Goal: Complete application form: Complete application form

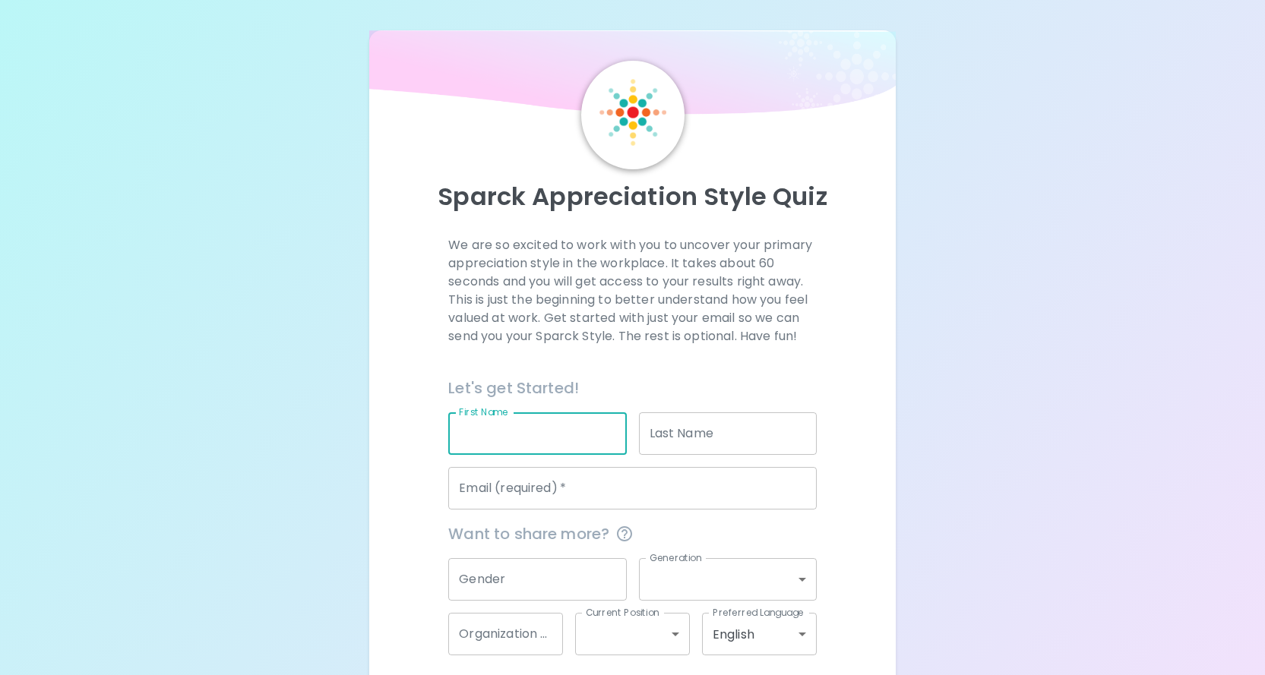
click at [524, 442] on input "First Name" at bounding box center [537, 433] width 178 height 43
type input "[PERSON_NAME]"
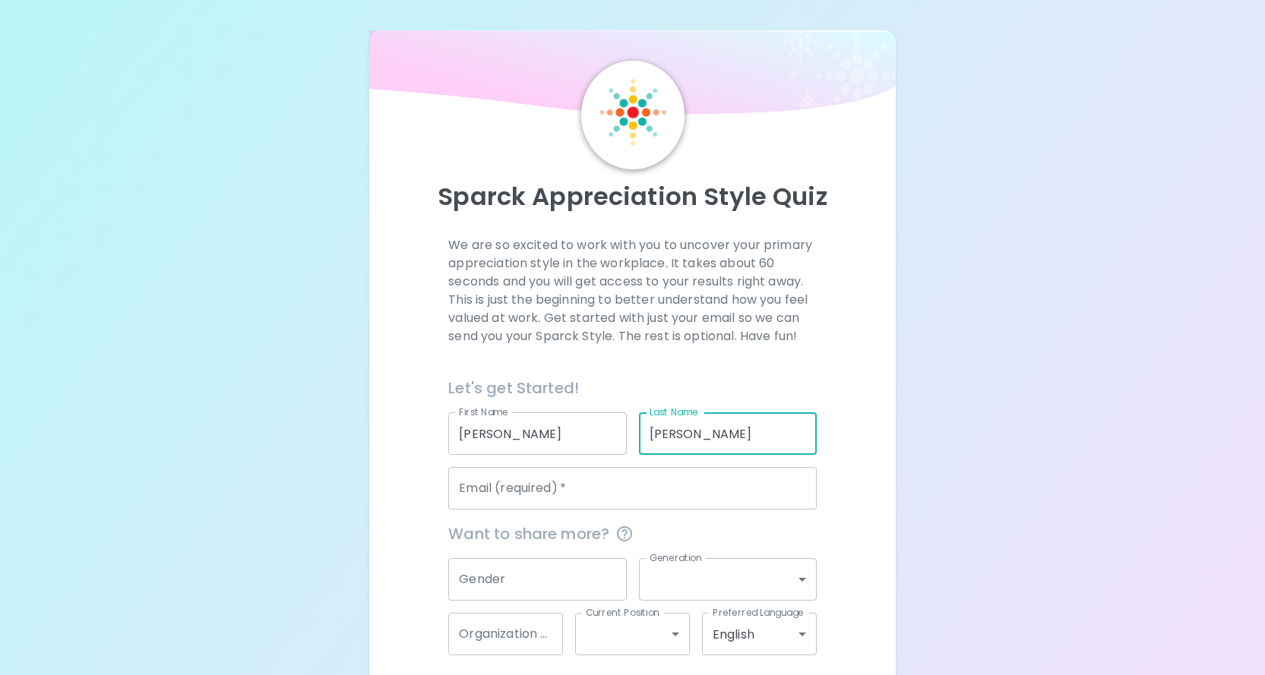
type input "[PERSON_NAME]"
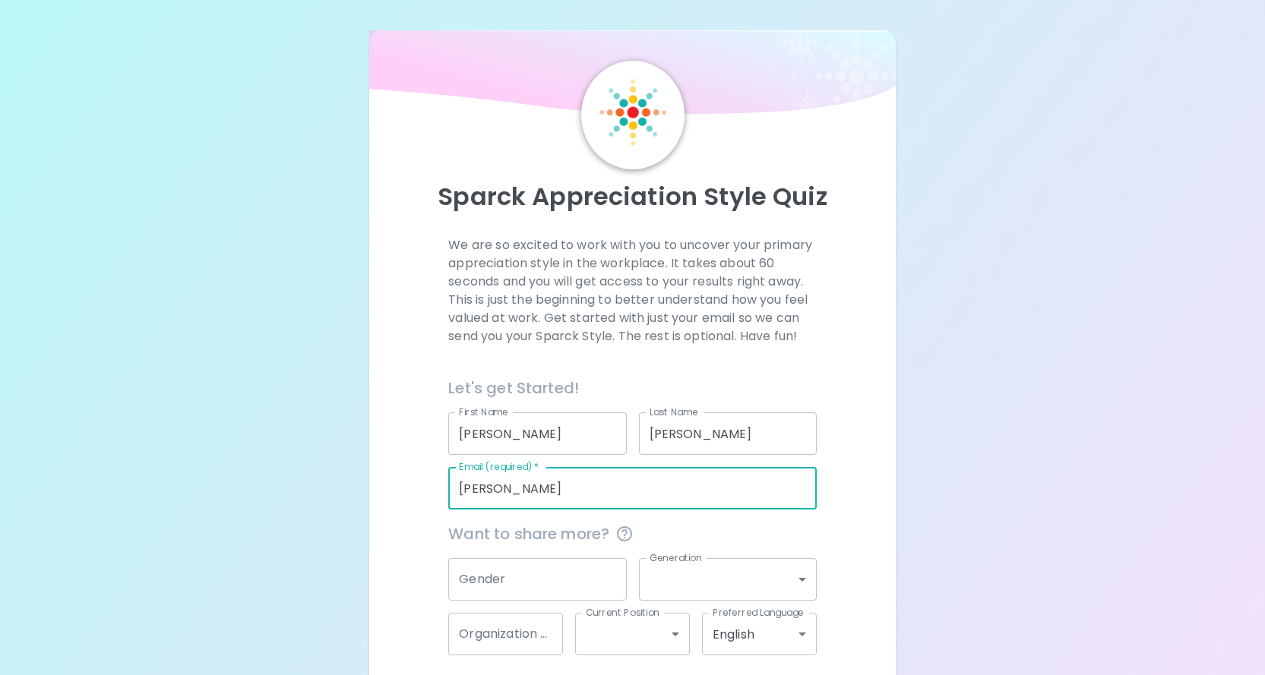
type input "[PERSON_NAME][EMAIL_ADDRESS][DOMAIN_NAME]"
click at [411, 496] on div "We are so excited to work with you to uncover your primary appreciation style i…" at bounding box center [632, 473] width 491 height 475
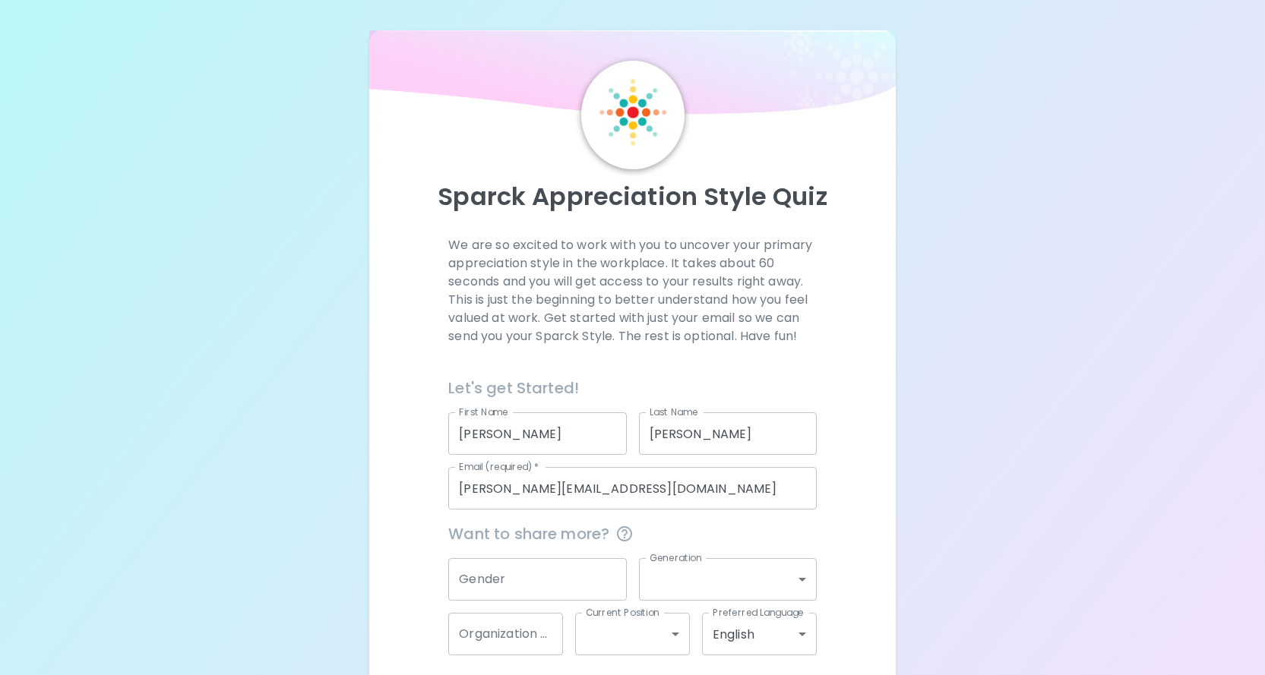
scroll to position [67, 0]
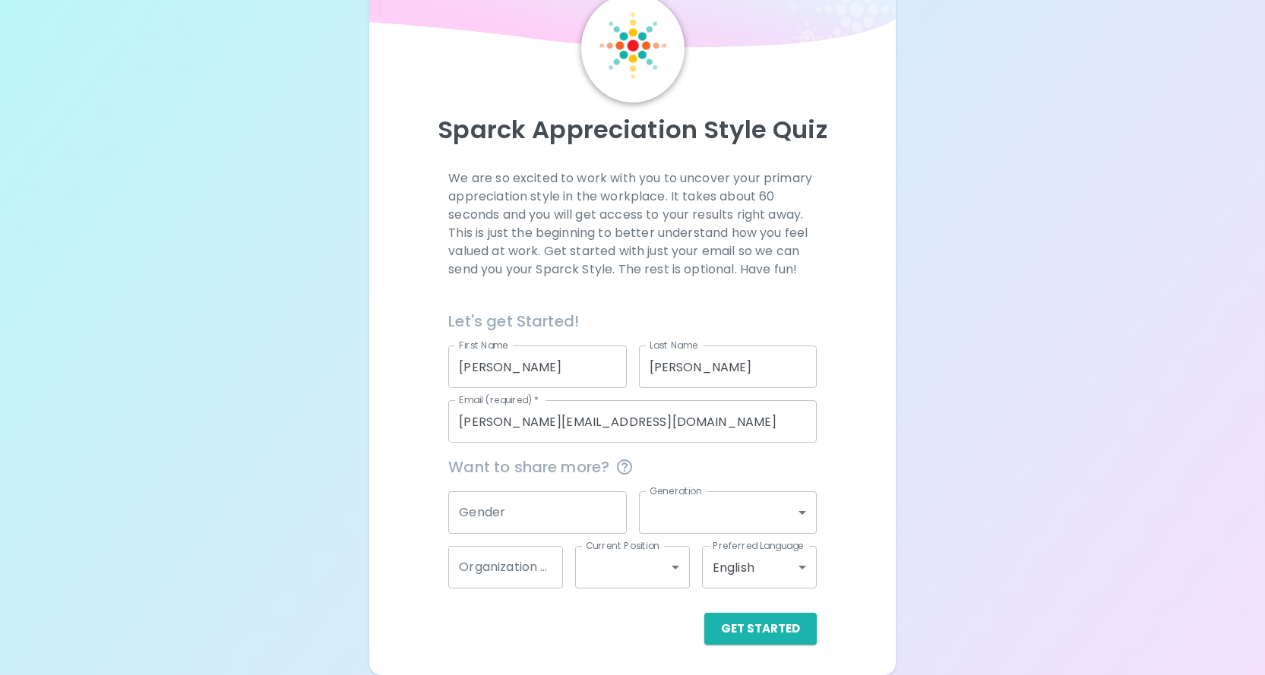
click at [500, 520] on input "Gender" at bounding box center [537, 512] width 178 height 43
type input "[DEMOGRAPHIC_DATA]"
click at [802, 515] on body "Sparck Appreciation Style Quiz We are so excited to work with you to uncover yo…" at bounding box center [638, 304] width 1276 height 742
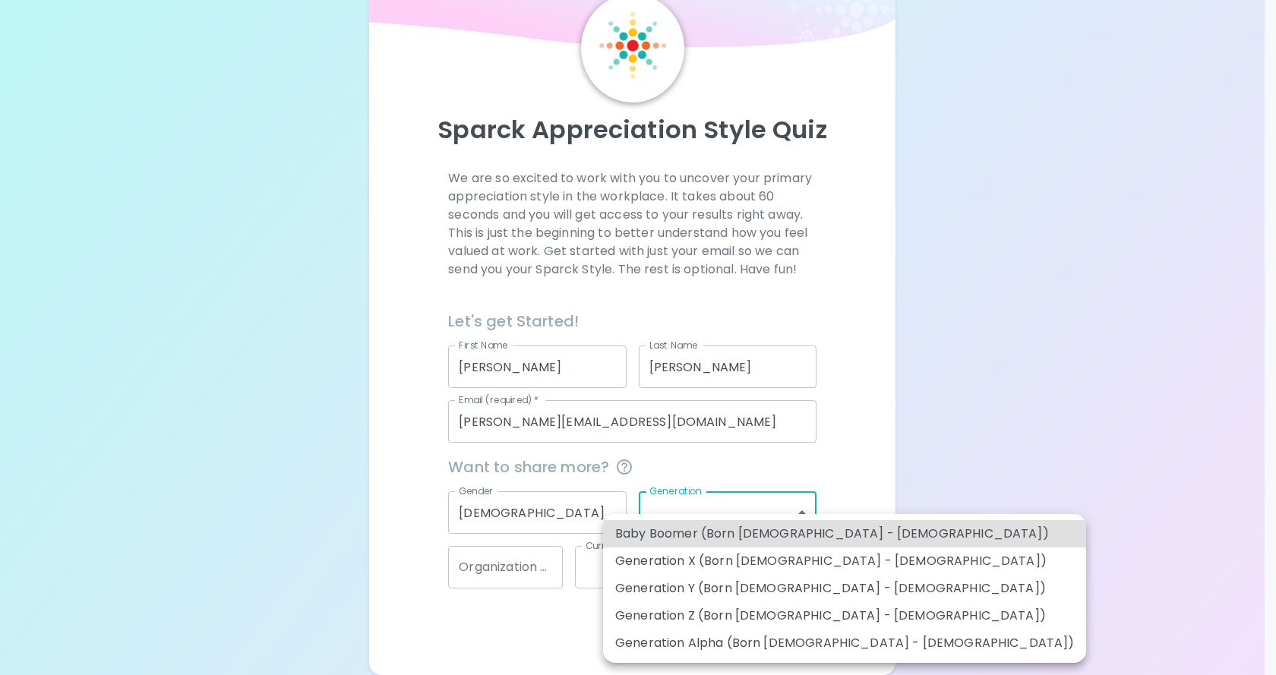
click at [779, 564] on li "Generation X (Born [DEMOGRAPHIC_DATA] - [DEMOGRAPHIC_DATA])" at bounding box center [844, 561] width 483 height 27
type input "generation_x"
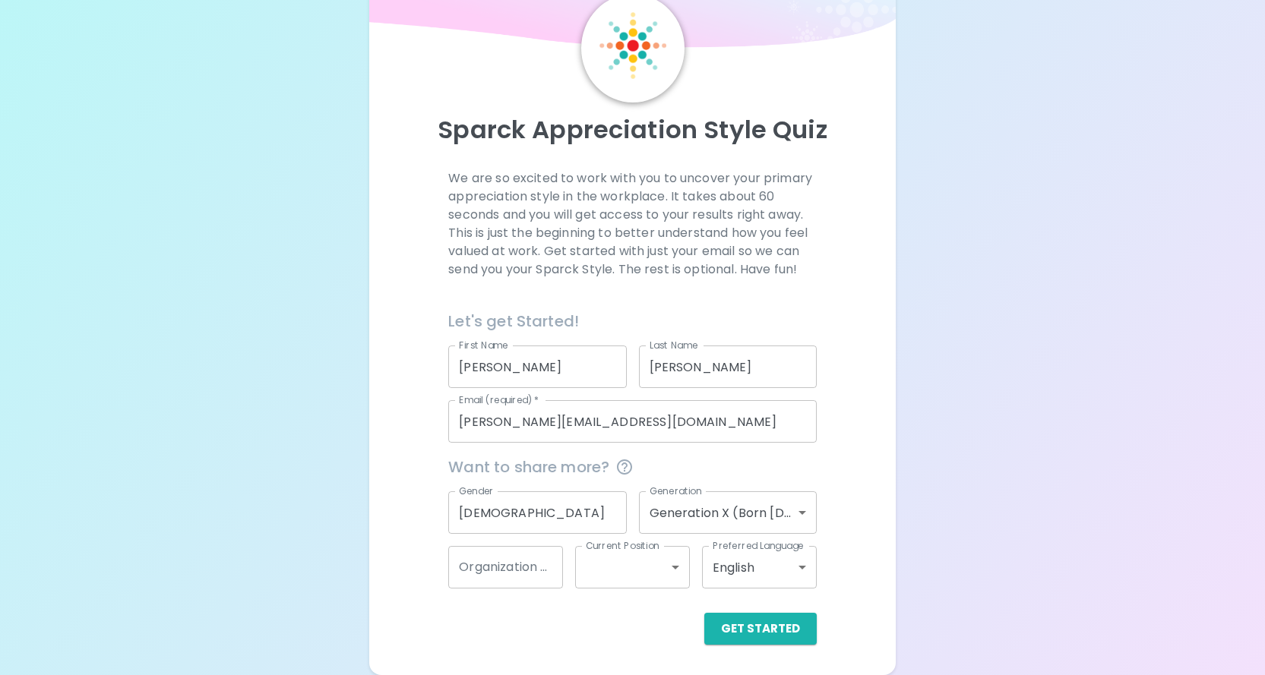
click at [945, 518] on div "Sparck Appreciation Style Quiz We are so excited to work with you to uncover yo…" at bounding box center [632, 304] width 1265 height 742
click at [676, 570] on body "Sparck Appreciation Style Quiz We are so excited to work with you to uncover yo…" at bounding box center [632, 304] width 1265 height 742
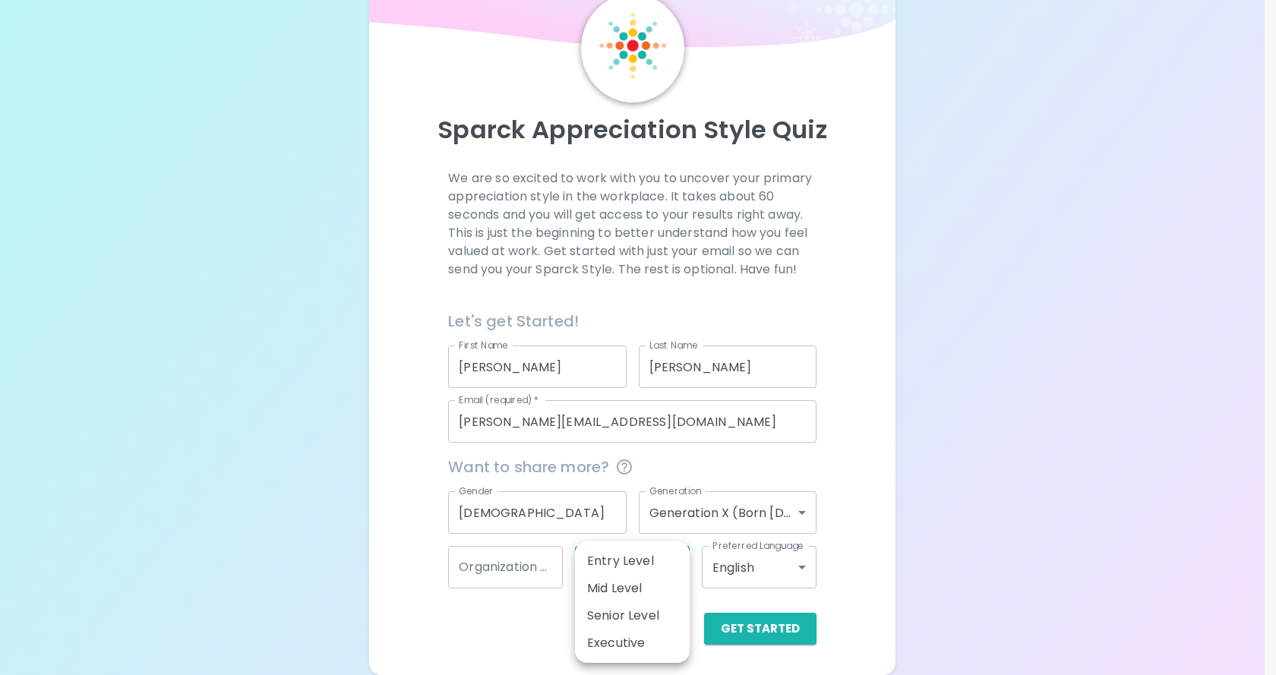
click at [979, 548] on div at bounding box center [638, 337] width 1276 height 675
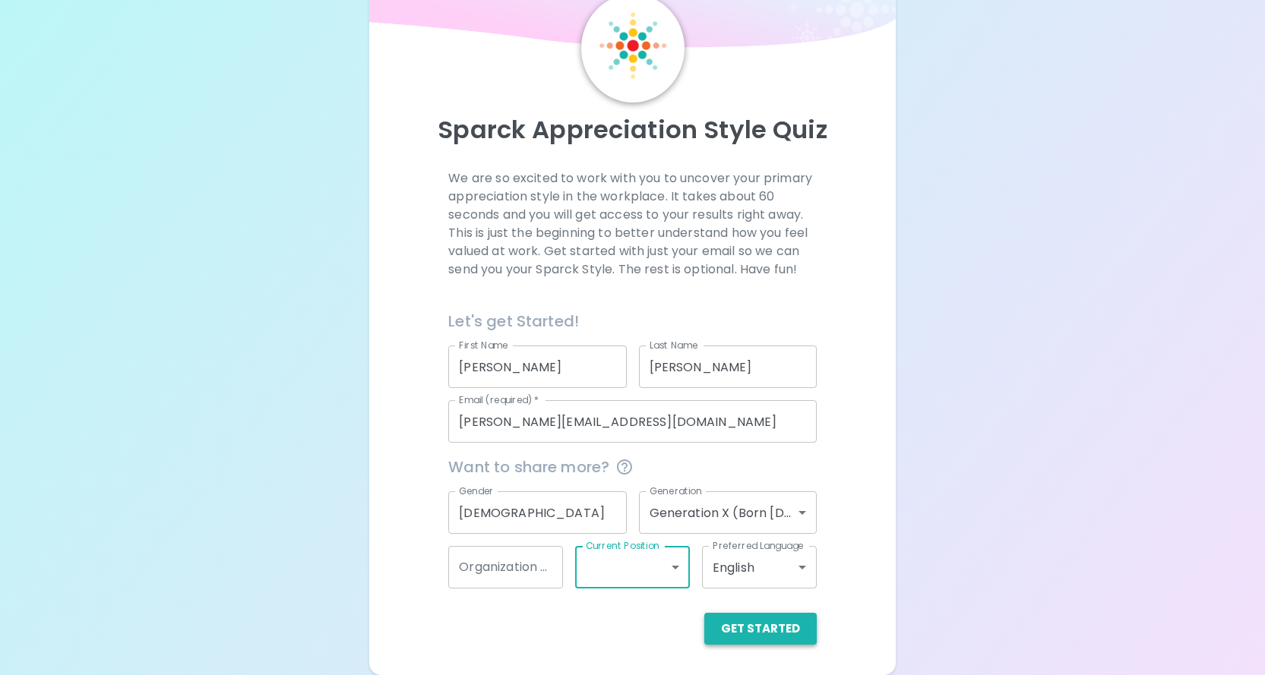
click at [773, 621] on button "Get Started" at bounding box center [760, 629] width 112 height 32
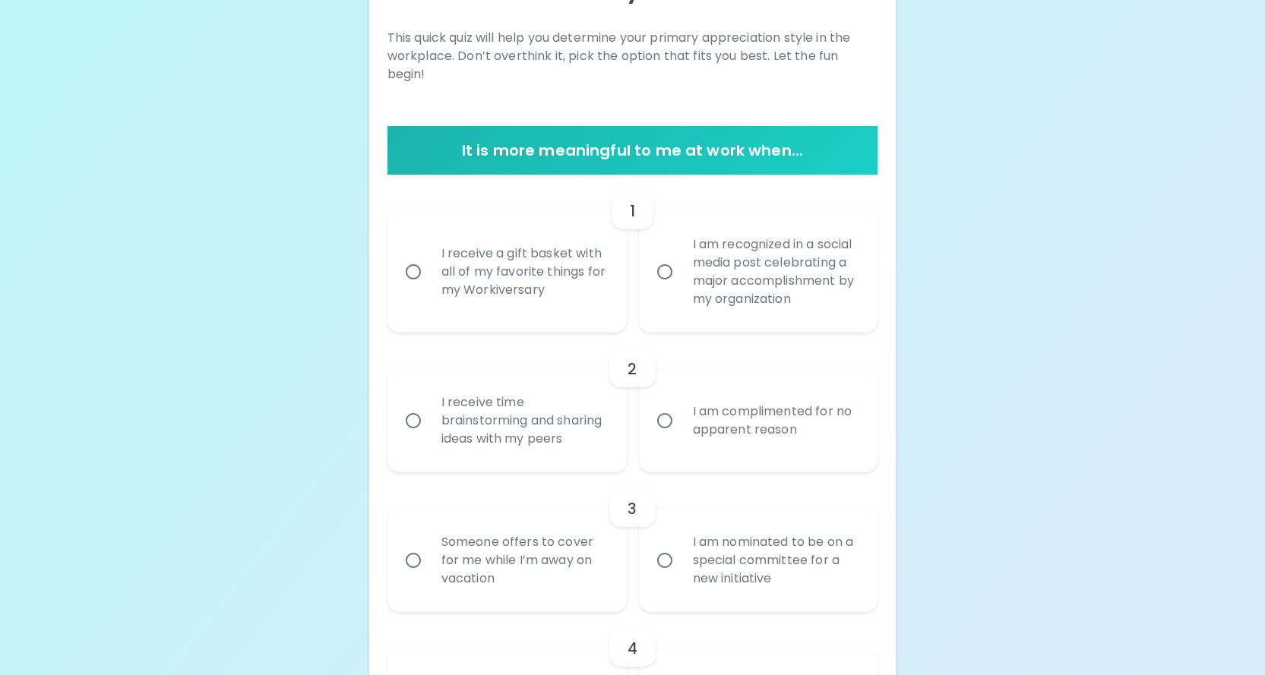
scroll to position [295, 0]
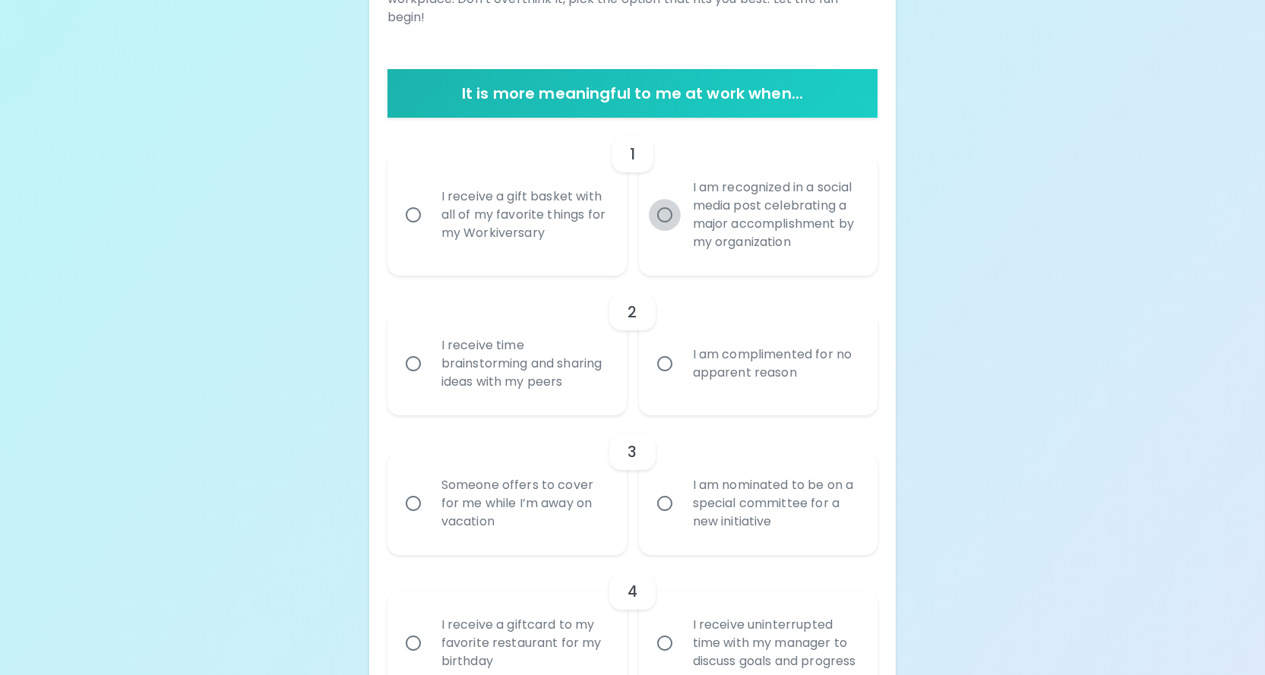
click at [662, 203] on input "I am recognized in a social media post celebrating a major accomplishment by my…" at bounding box center [665, 215] width 32 height 32
radio input "true"
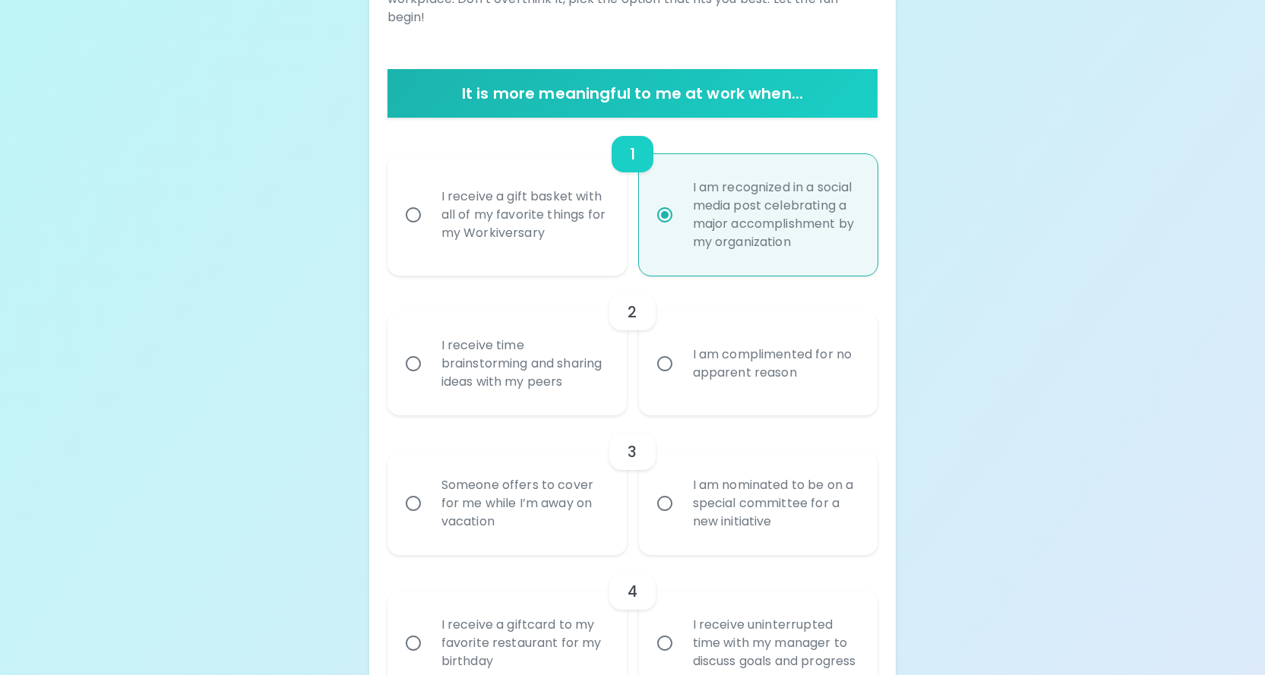
scroll to position [416, 0]
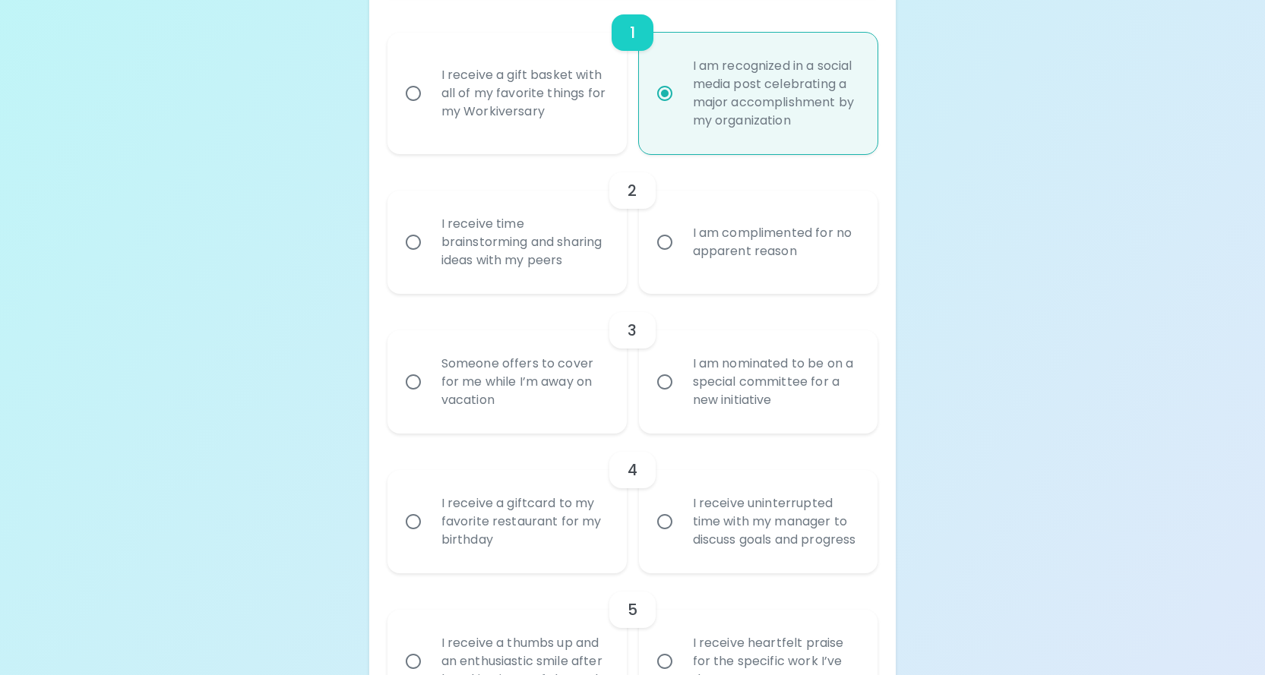
click at [664, 251] on input "I am complimented for no apparent reason" at bounding box center [665, 242] width 32 height 32
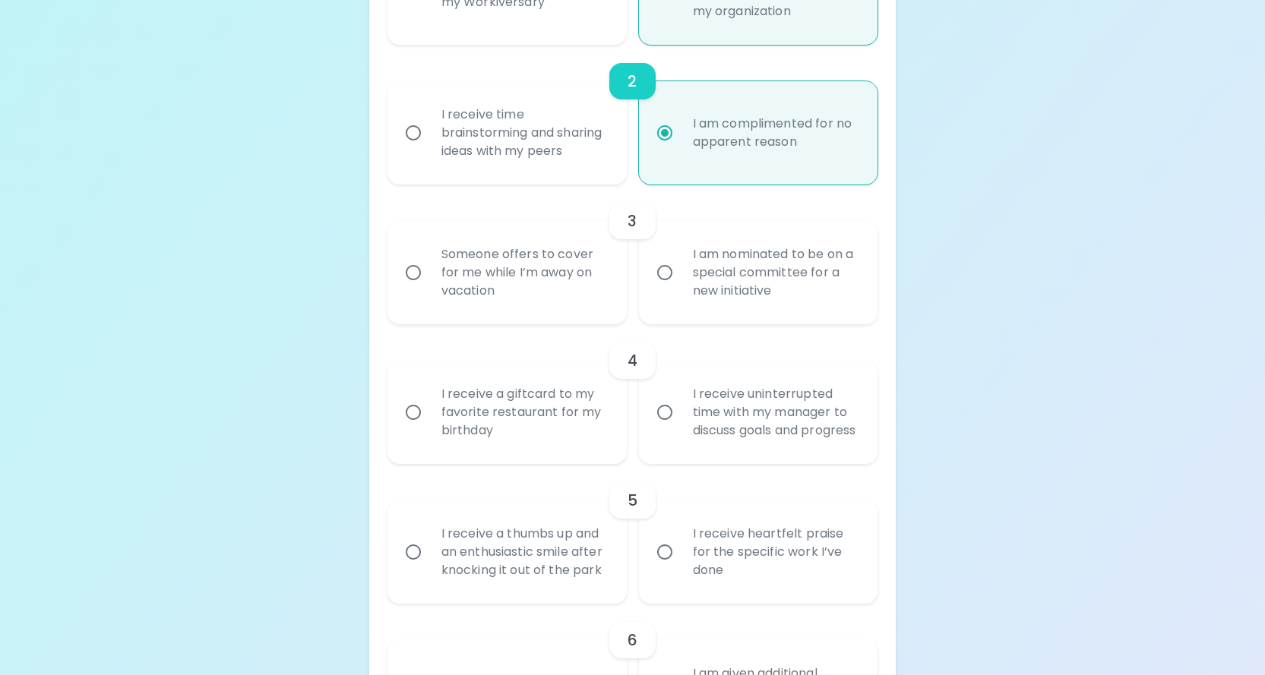
scroll to position [538, 0]
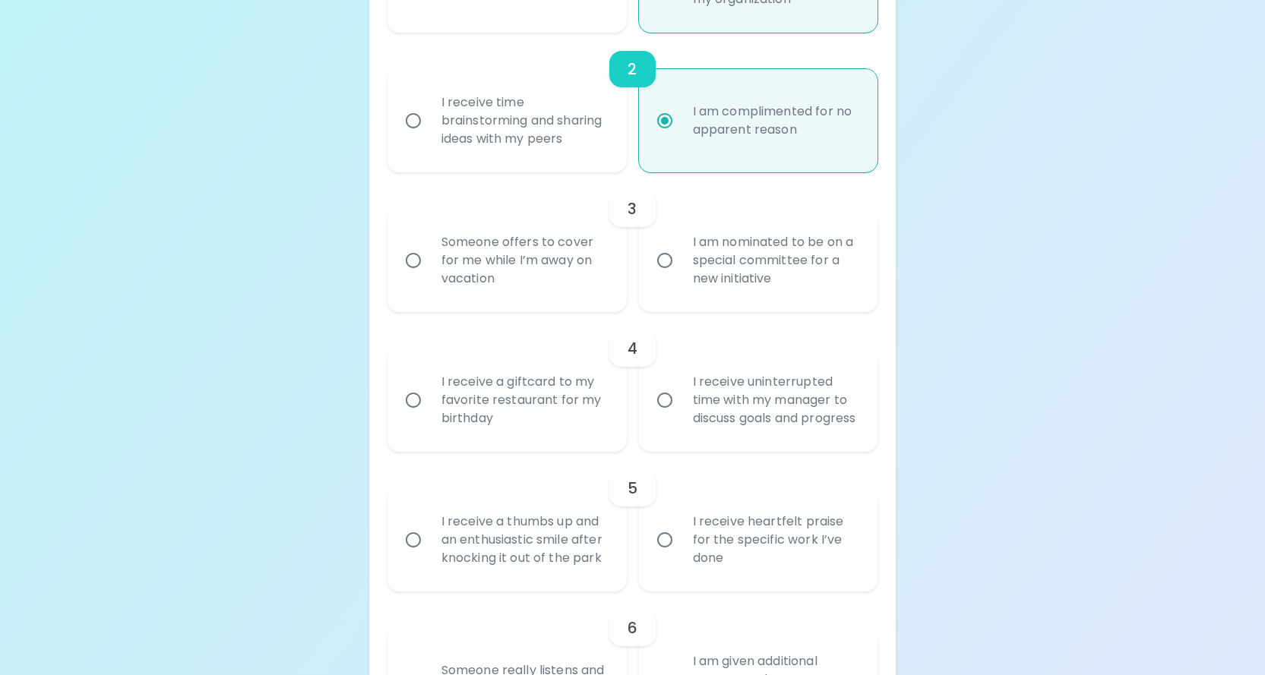
radio input "true"
click at [662, 276] on input "I am nominated to be on a special committee for a new initiative" at bounding box center [665, 261] width 32 height 32
radio input "false"
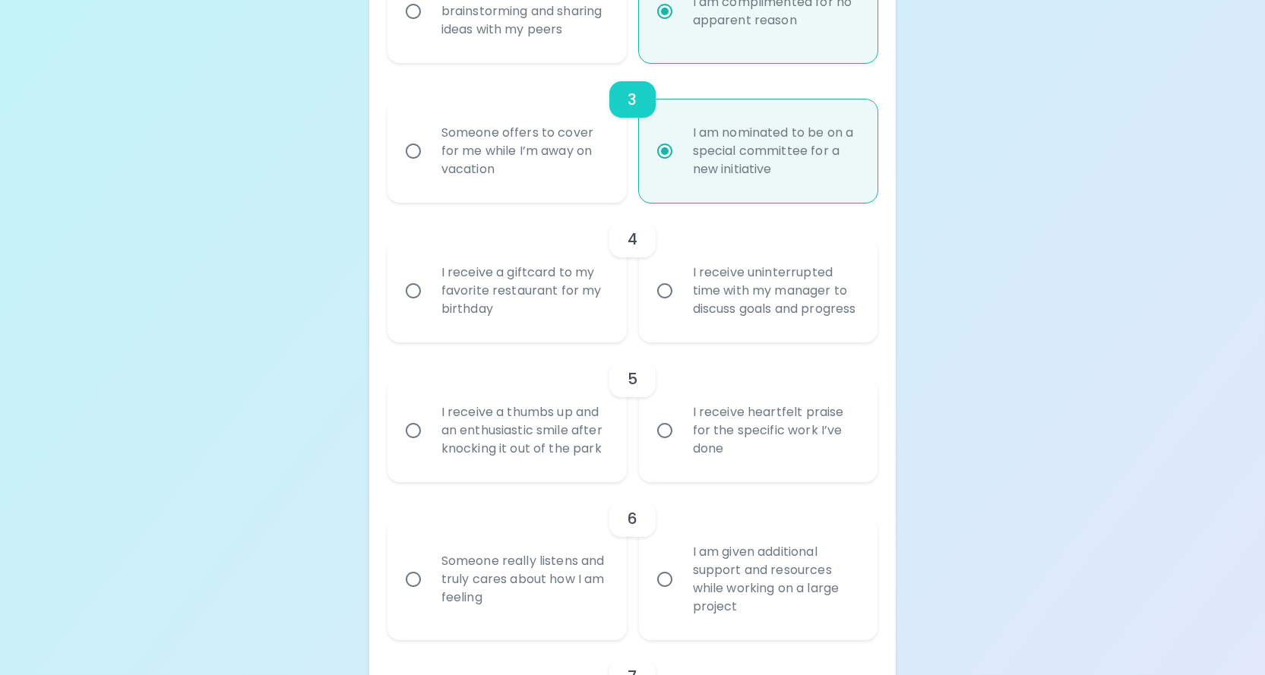
scroll to position [659, 0]
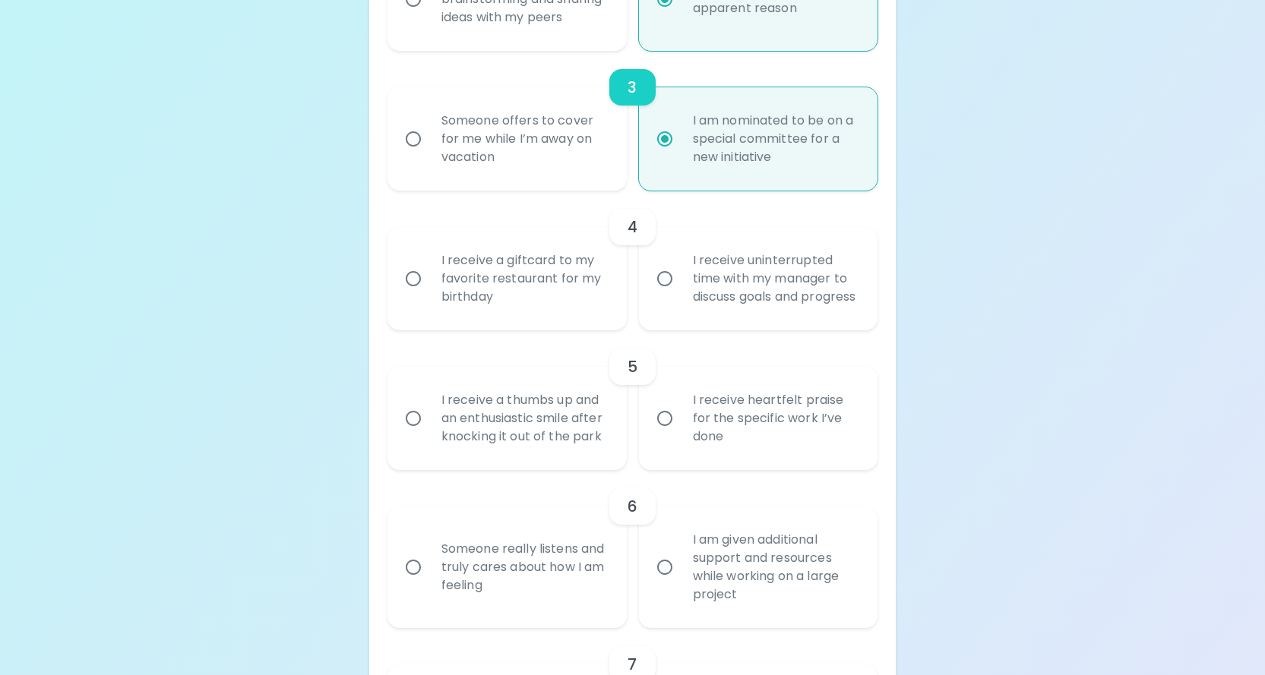
radio input "true"
click at [412, 295] on input "I receive a giftcard to my favorite restaurant for my birthday" at bounding box center [413, 279] width 32 height 32
radio input "false"
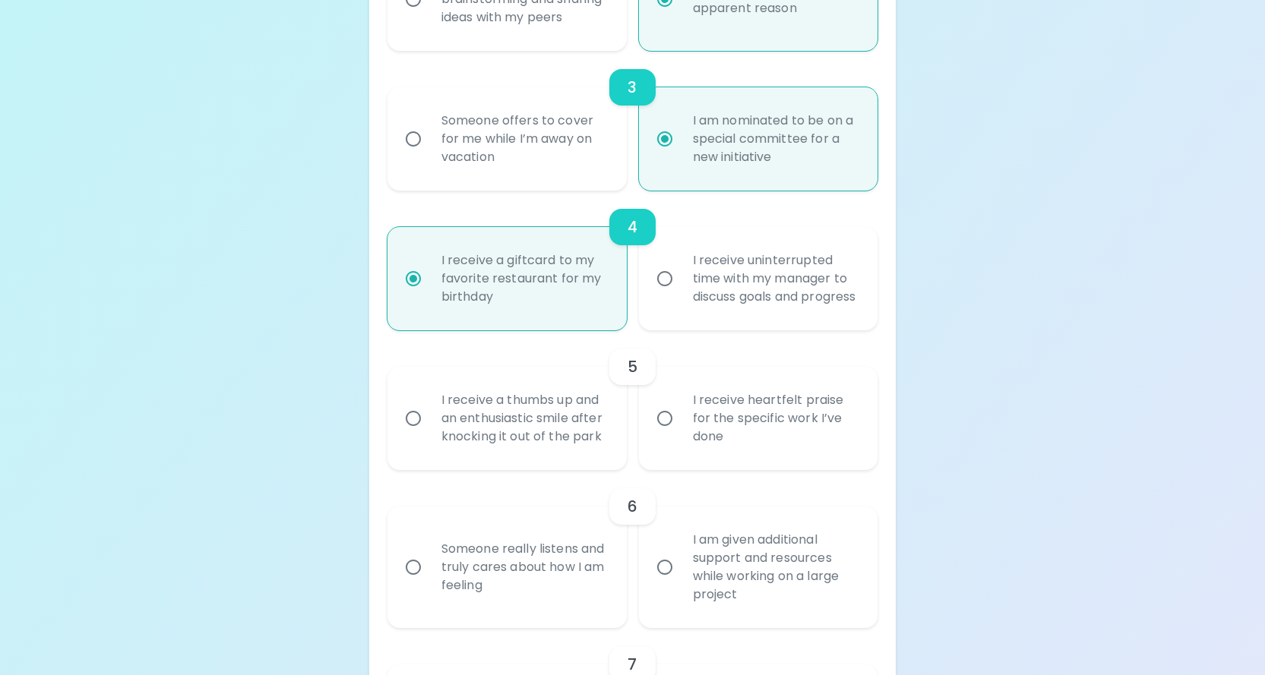
scroll to position [781, 0]
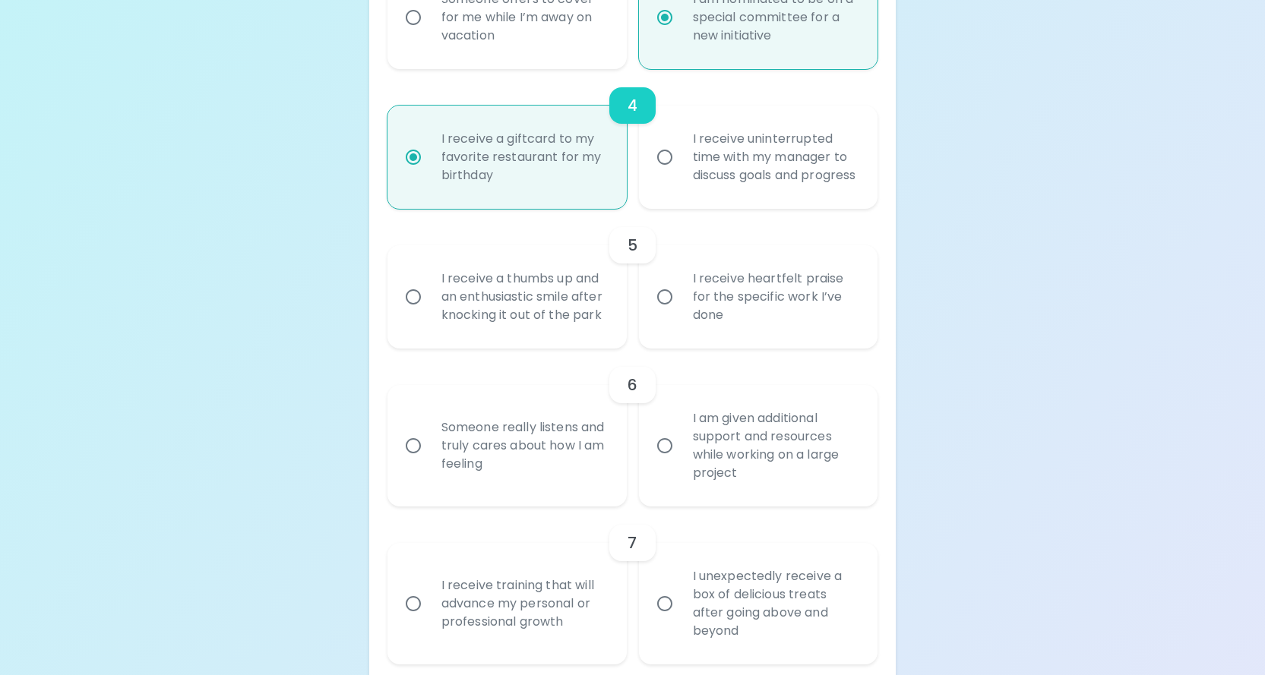
radio input "true"
click at [667, 313] on input "I receive heartfelt praise for the specific work I’ve done" at bounding box center [665, 297] width 32 height 32
radio input "false"
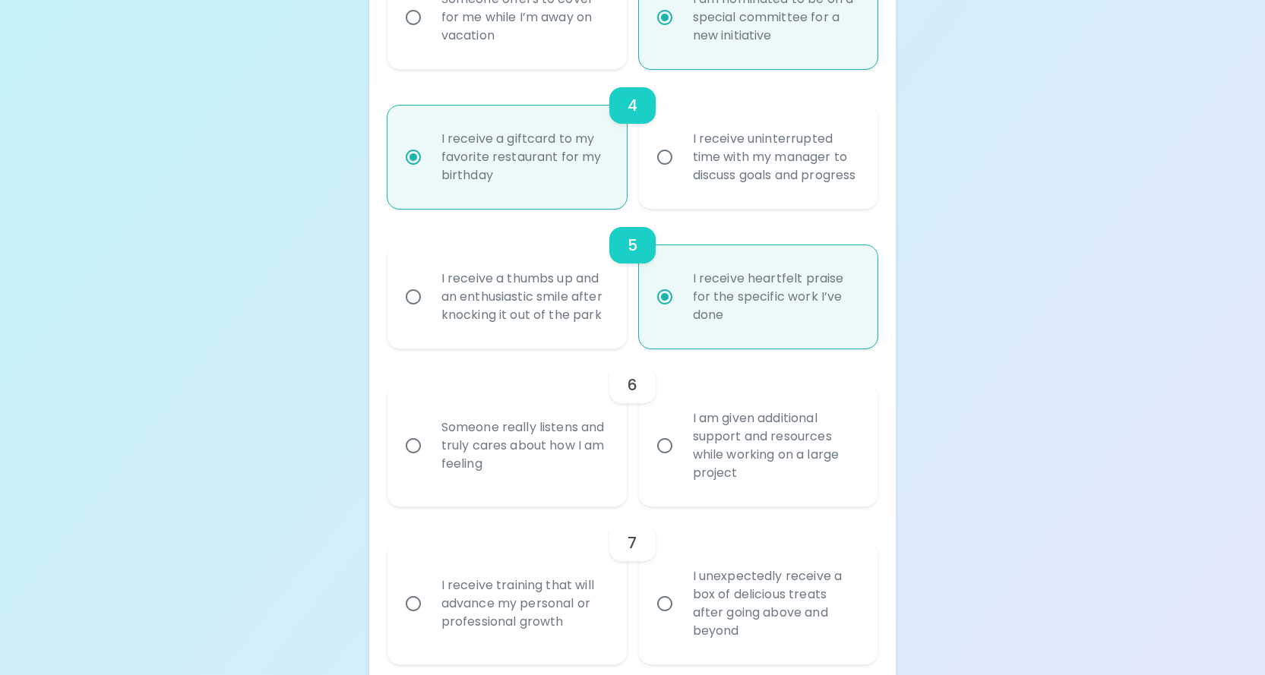
scroll to position [902, 0]
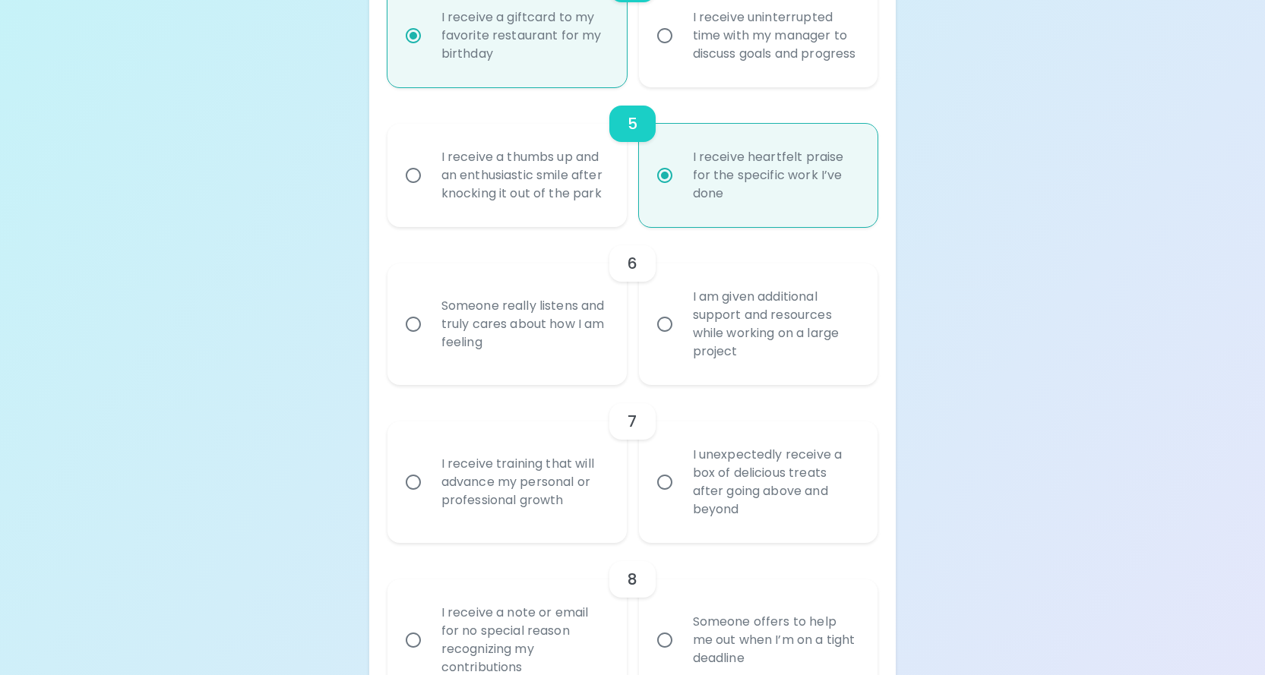
radio input "true"
click at [409, 340] on input "Someone really listens and truly cares about how I am feeling" at bounding box center [413, 324] width 32 height 32
radio input "false"
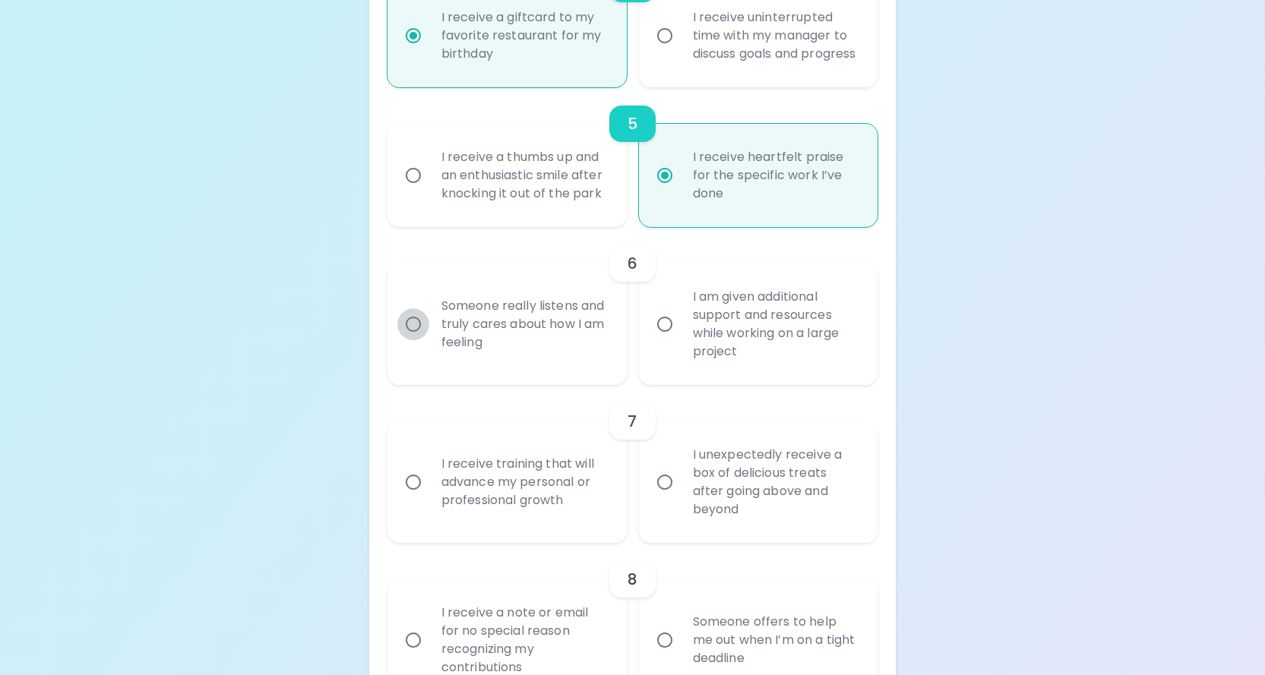
radio input "false"
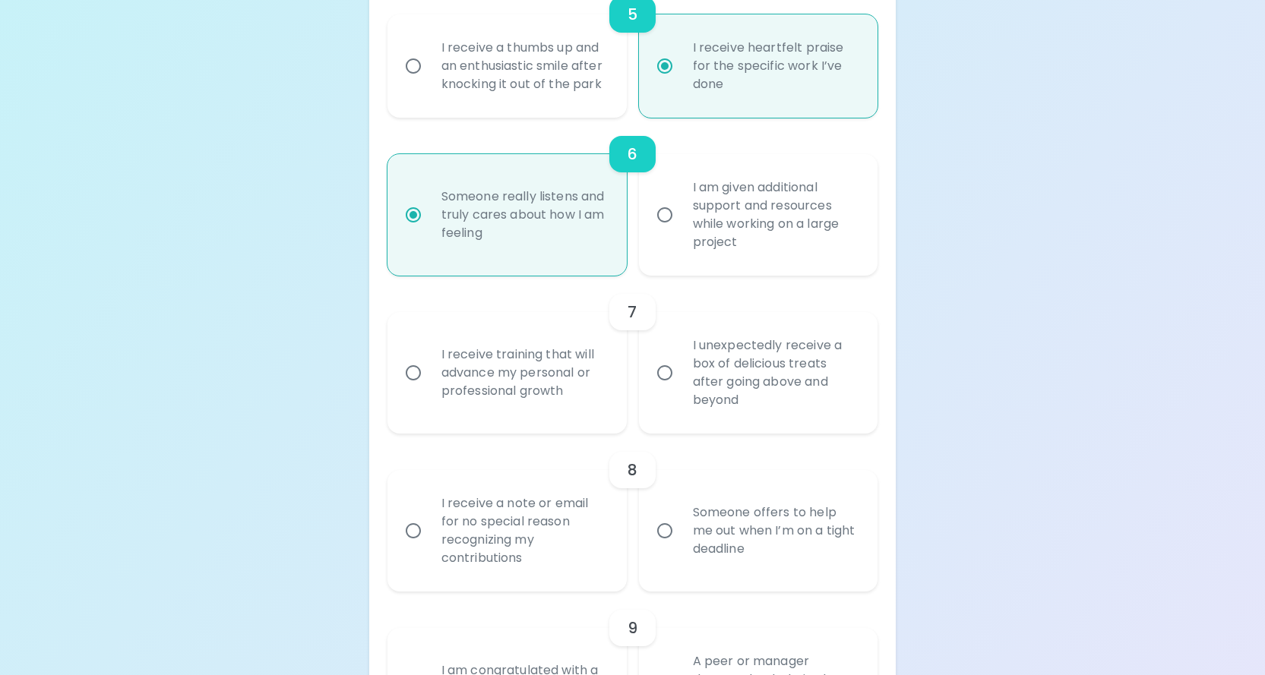
scroll to position [1024, 0]
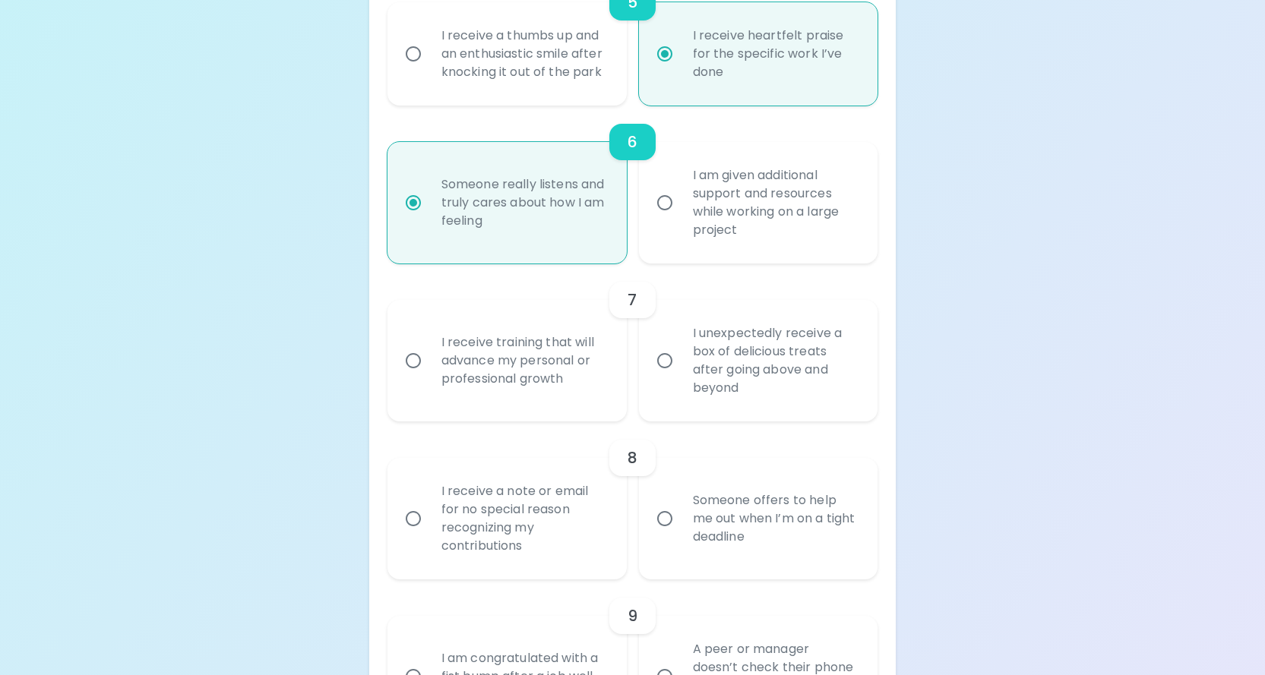
radio input "true"
click at [666, 377] on input "I unexpectedly receive a box of delicious treats after going above and beyond" at bounding box center [665, 361] width 32 height 32
radio input "false"
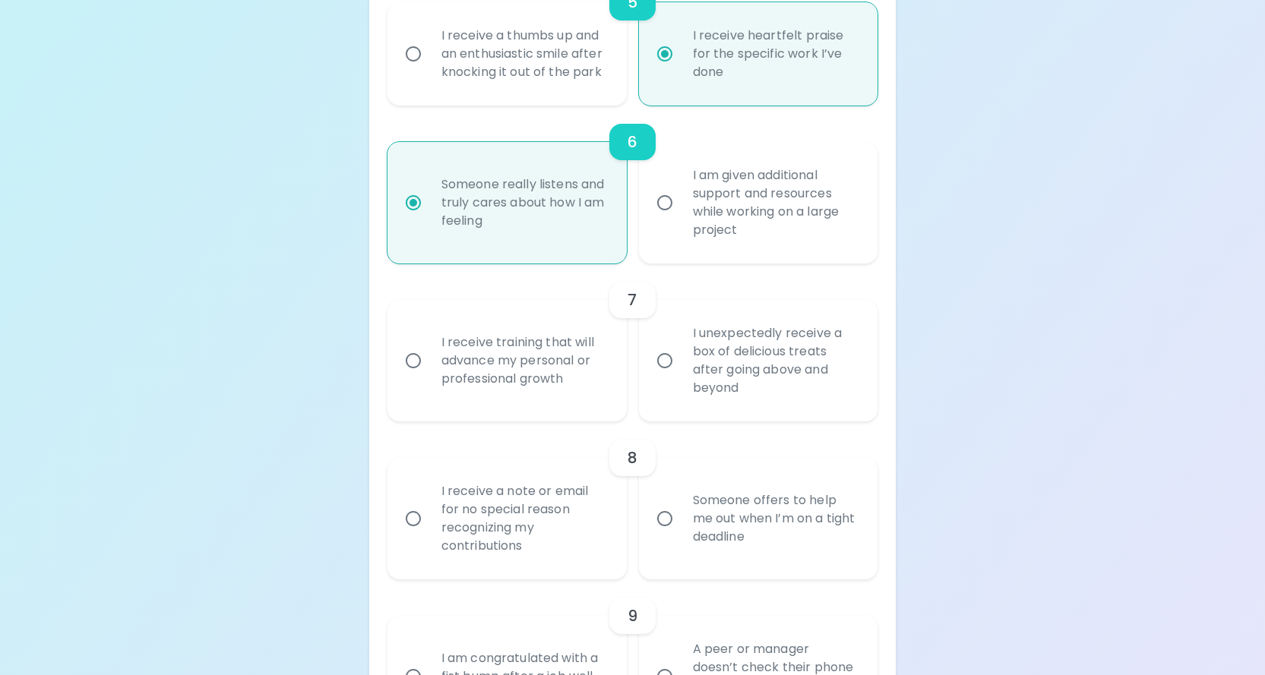
radio input "false"
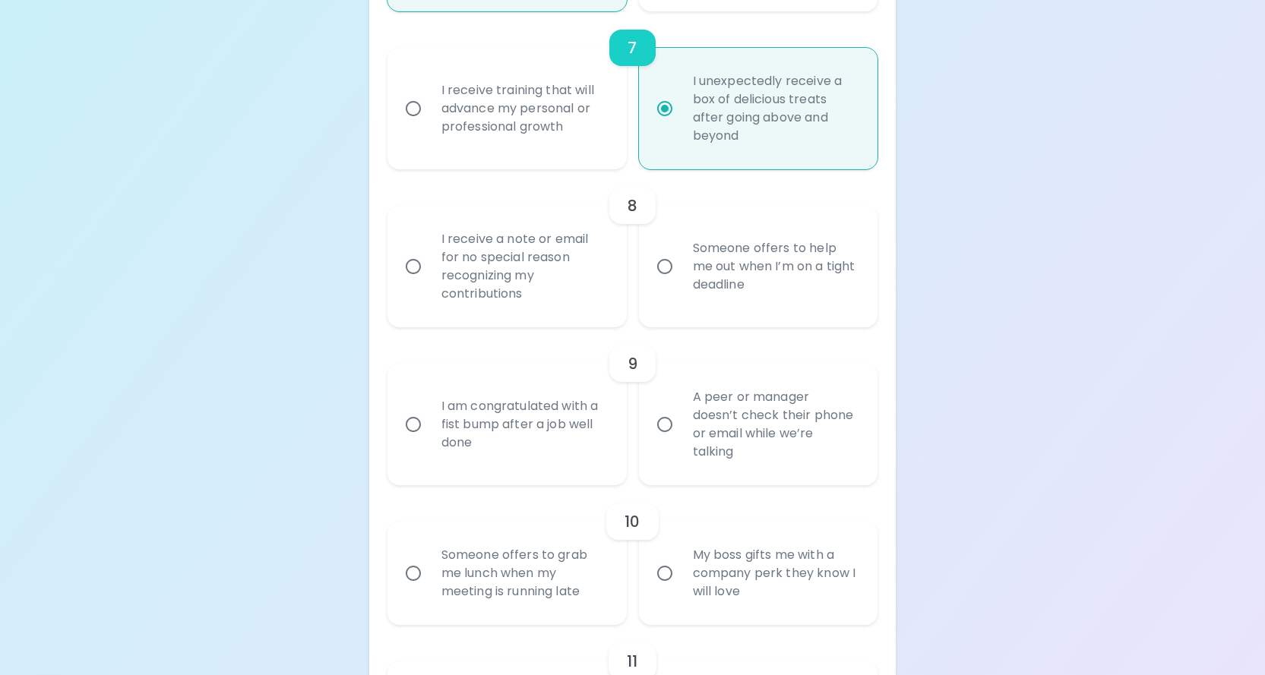
scroll to position [1373, 0]
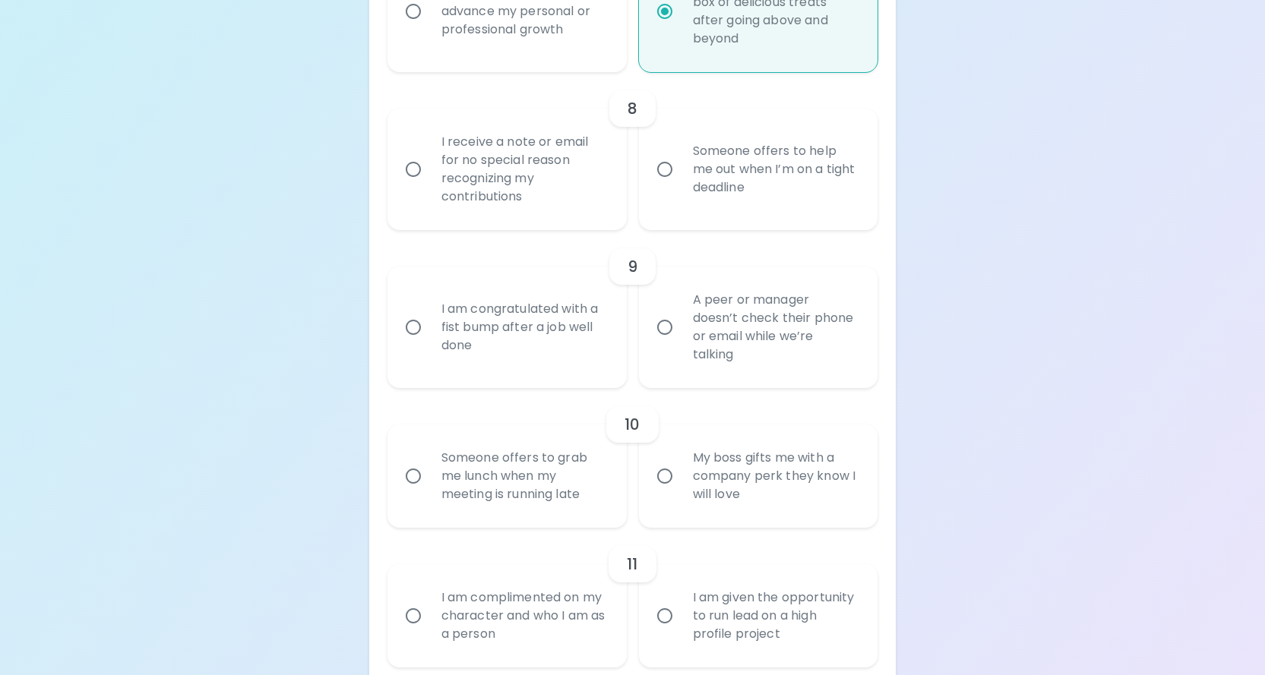
radio input "true"
click at [410, 185] on input "I receive a note or email for no special reason recognizing my contributions" at bounding box center [413, 169] width 32 height 32
radio input "false"
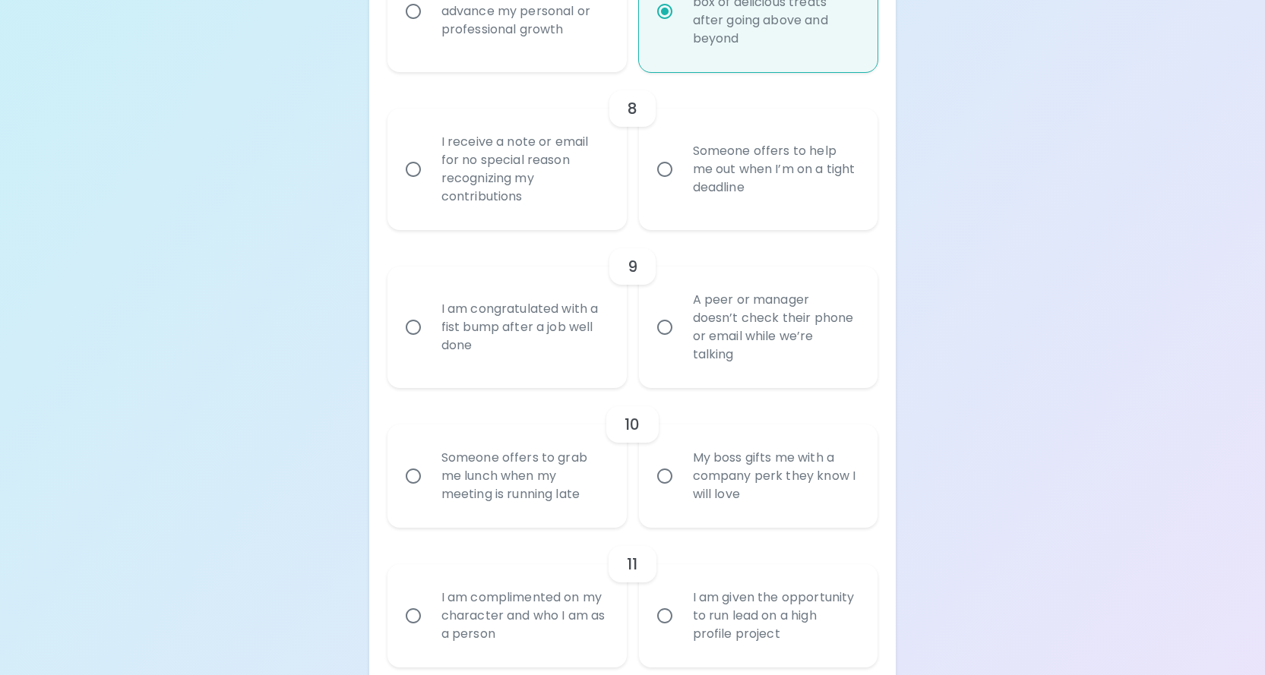
radio input "false"
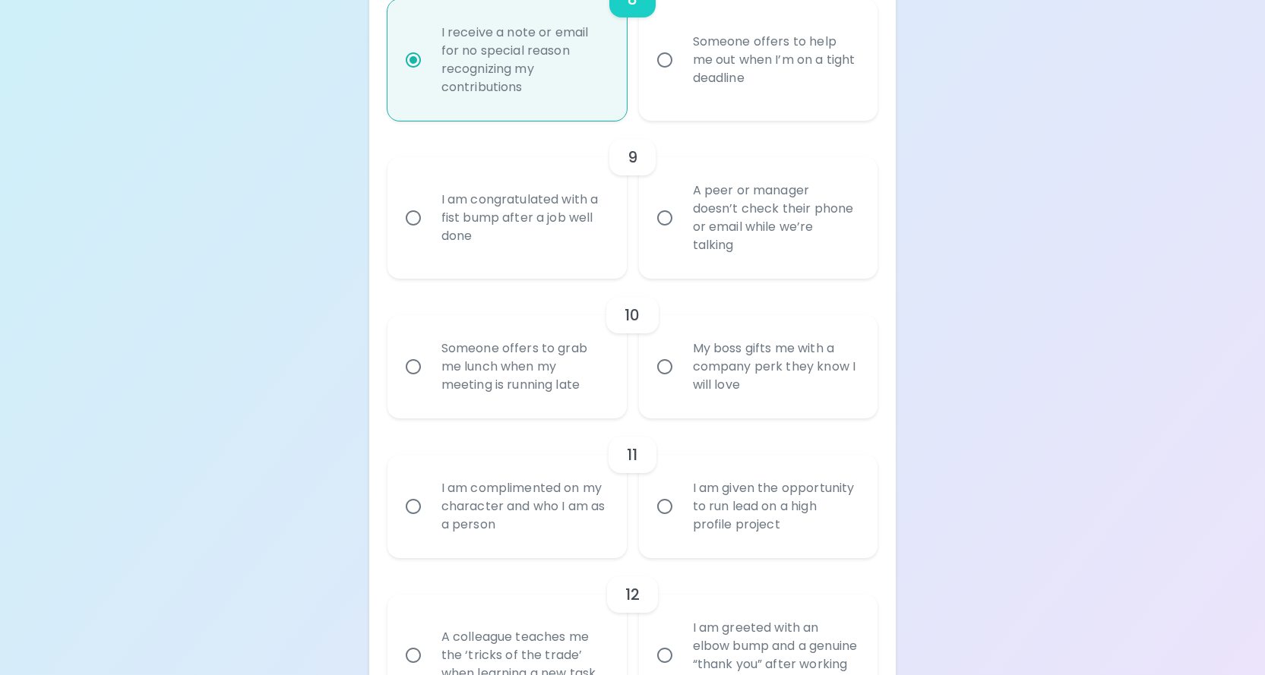
scroll to position [1495, 0]
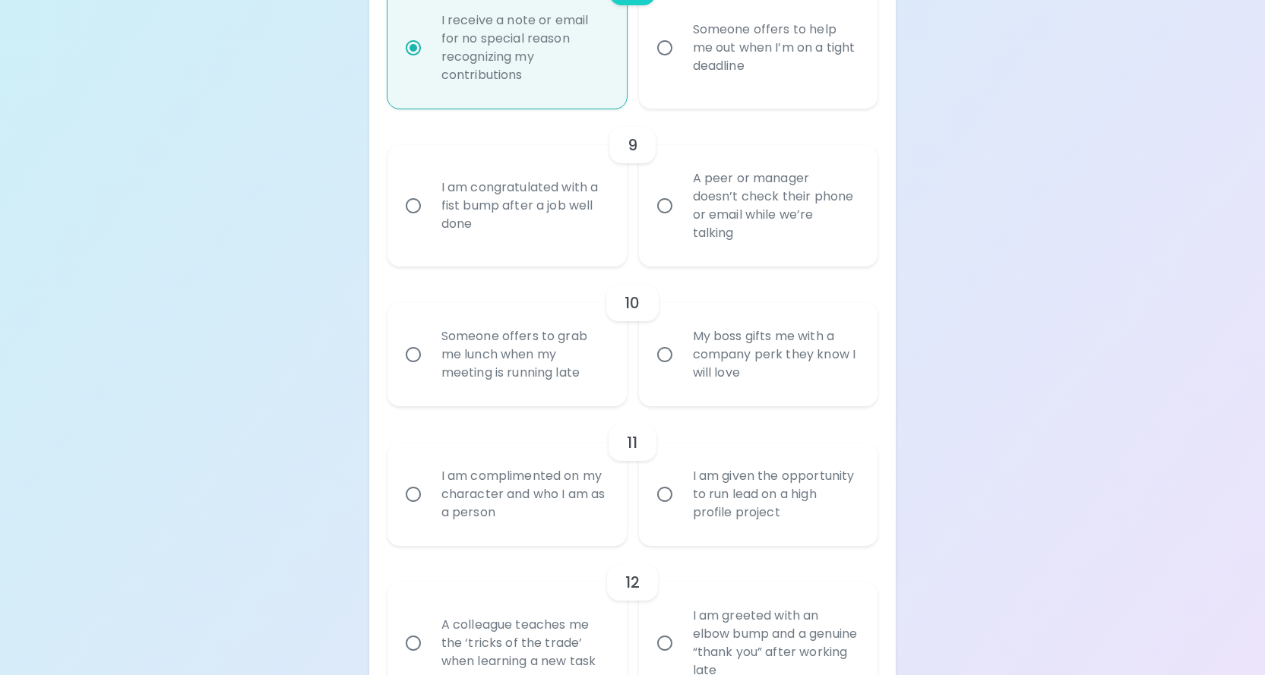
radio input "true"
click at [411, 222] on input "I am congratulated with a fist bump after a job well done" at bounding box center [413, 206] width 32 height 32
radio input "false"
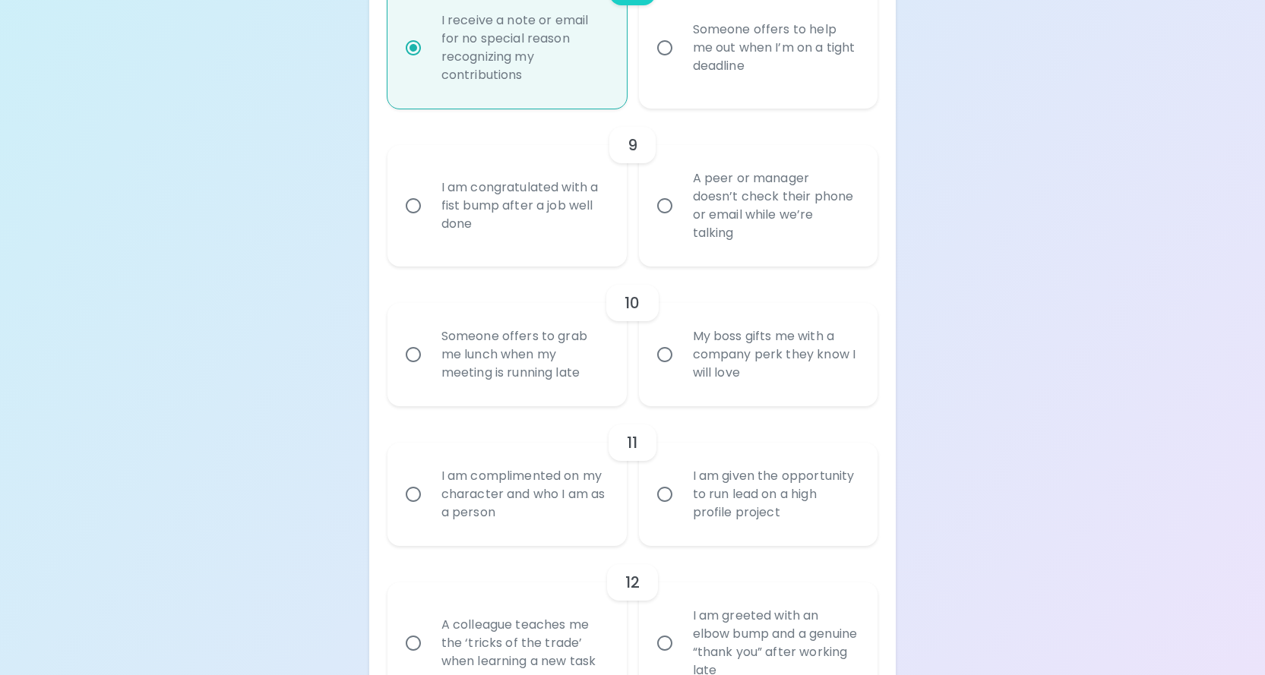
radio input "false"
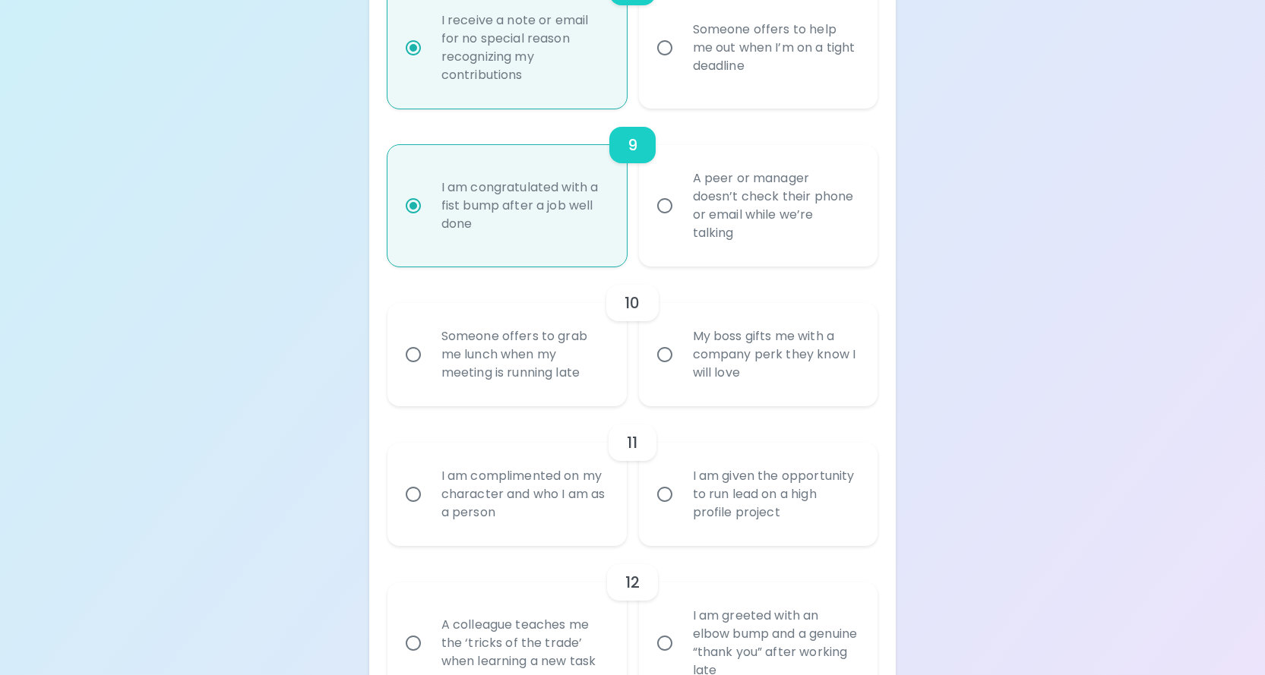
scroll to position [1616, 0]
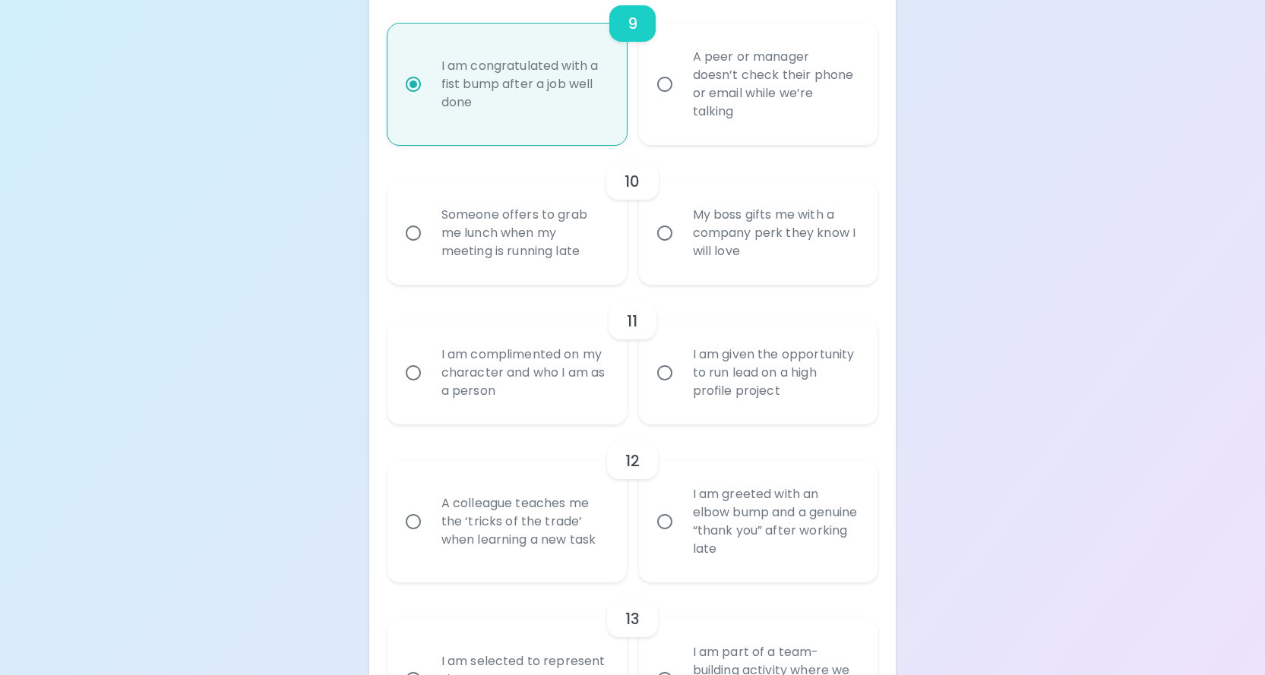
radio input "true"
click at [663, 249] on input "My boss gifts me with a company perk they know I will love" at bounding box center [665, 233] width 32 height 32
radio input "false"
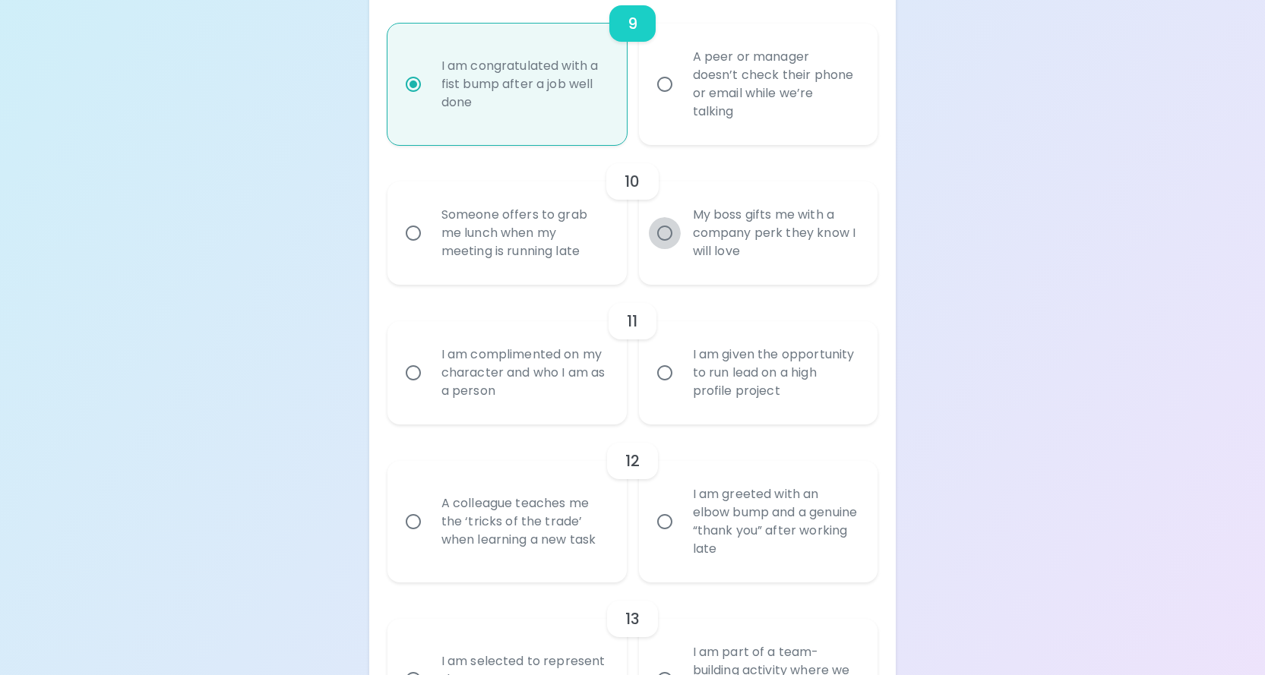
radio input "false"
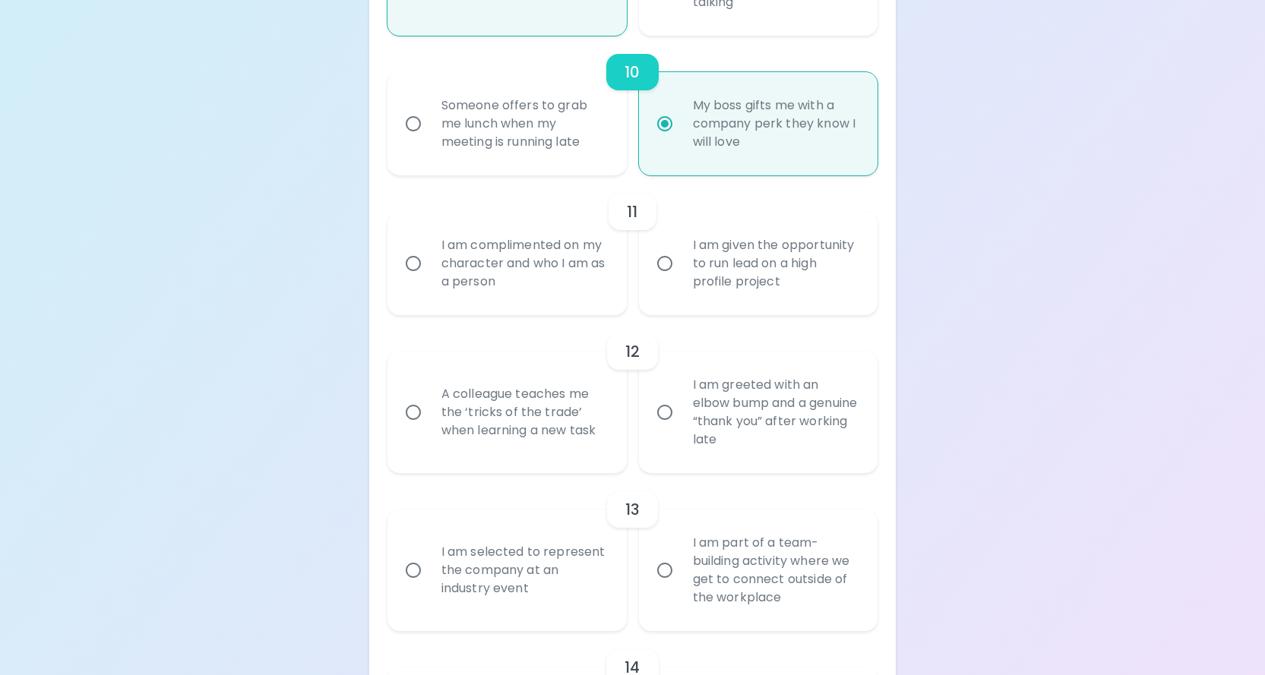
scroll to position [1738, 0]
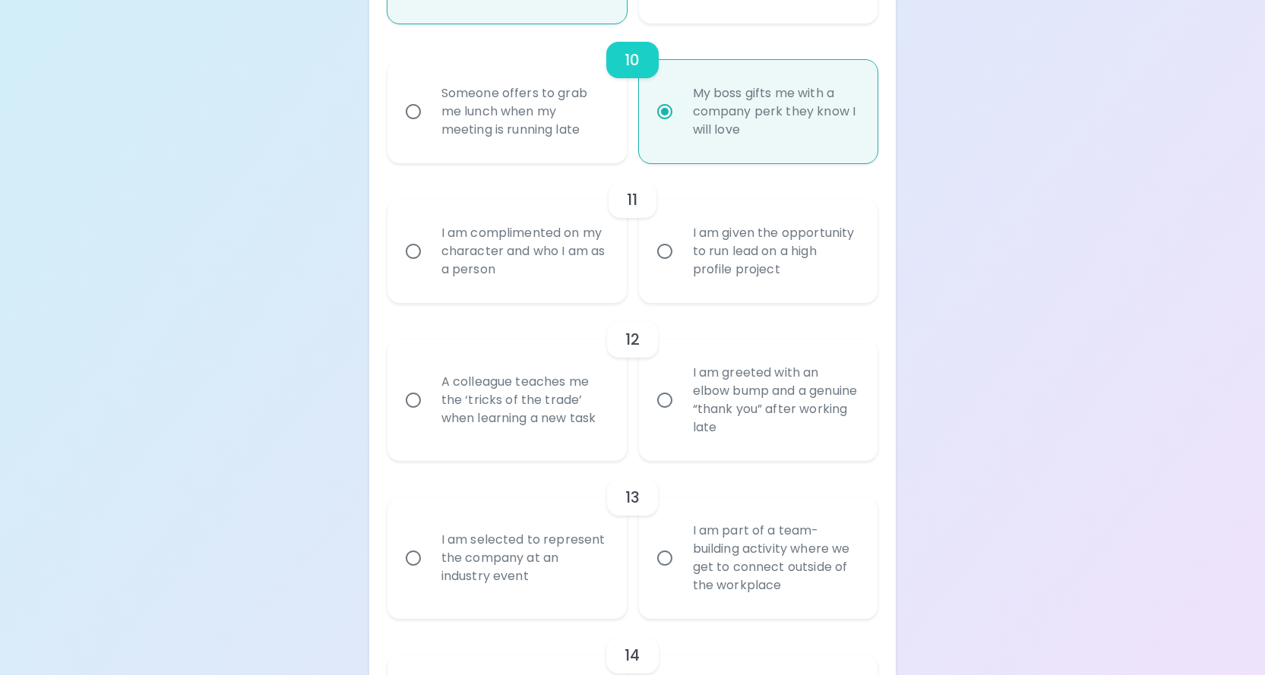
radio input "true"
click at [414, 267] on input "I am complimented on my character and who I am as a person" at bounding box center [413, 251] width 32 height 32
radio input "false"
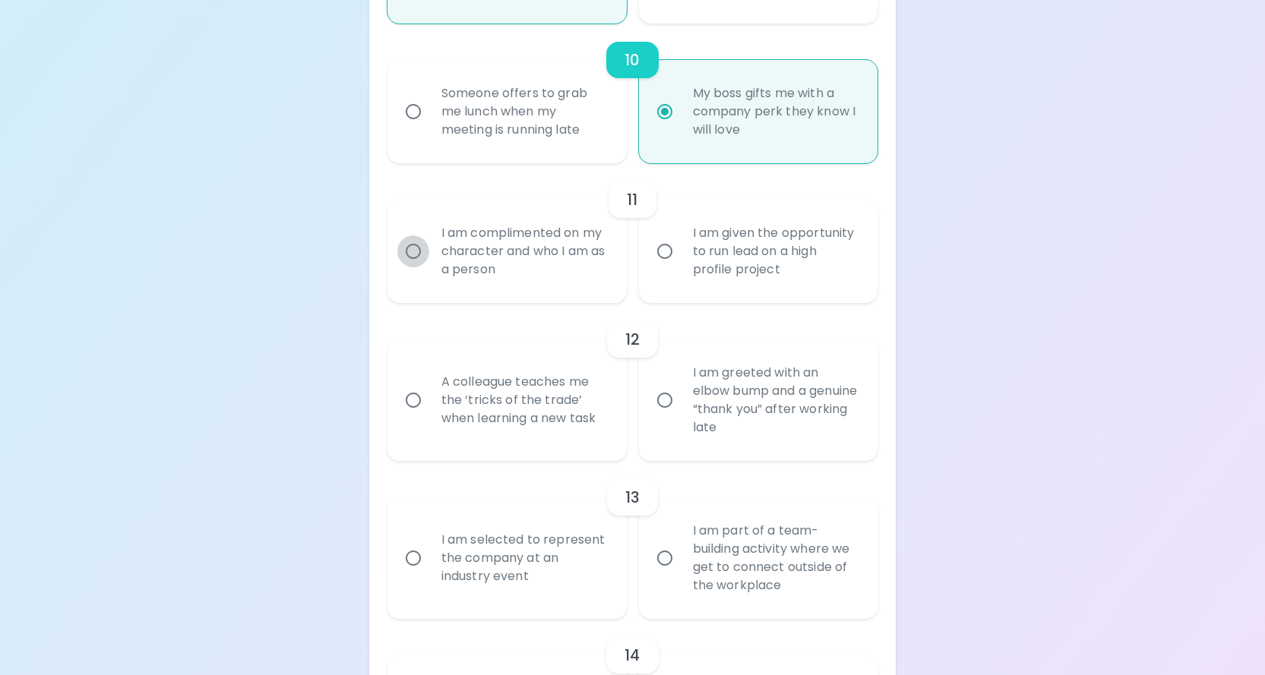
radio input "false"
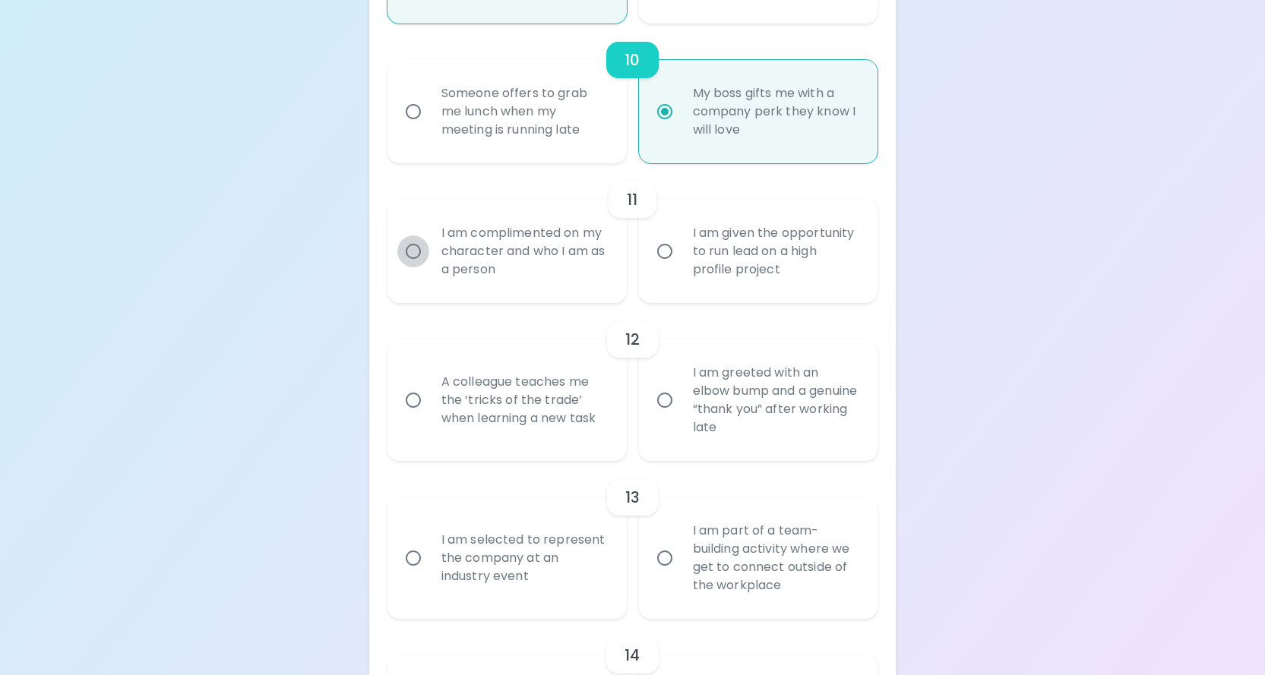
radio input "false"
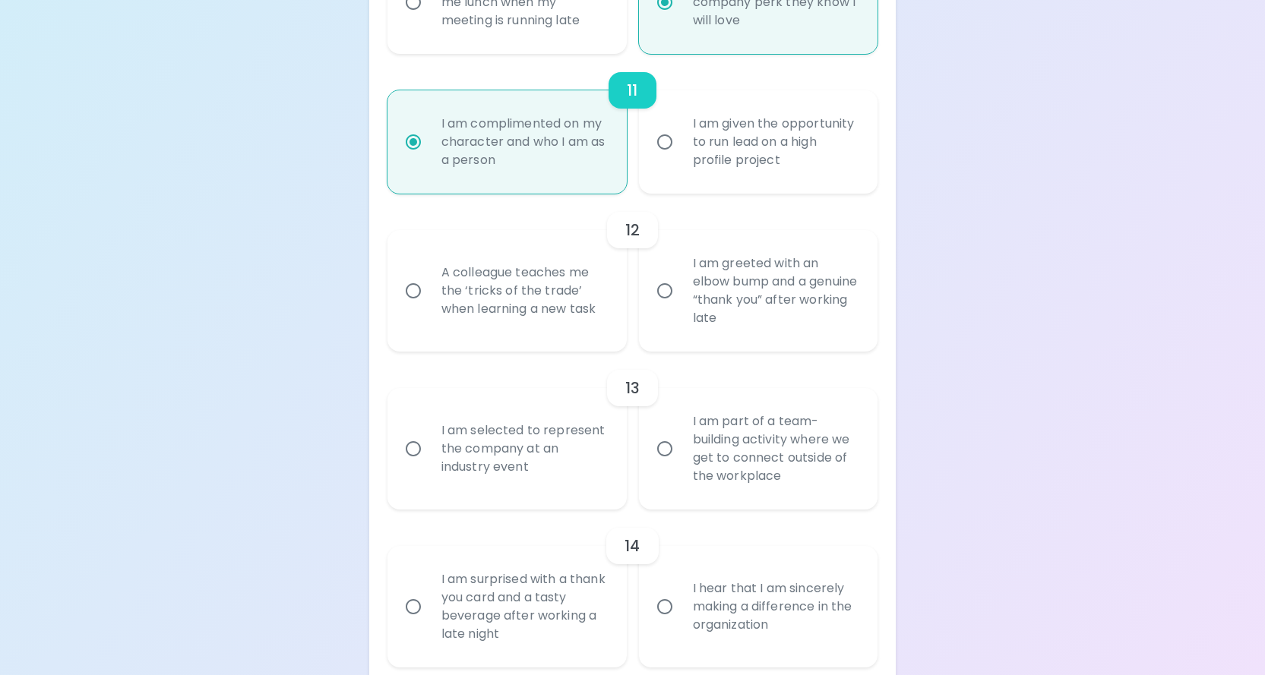
scroll to position [1859, 0]
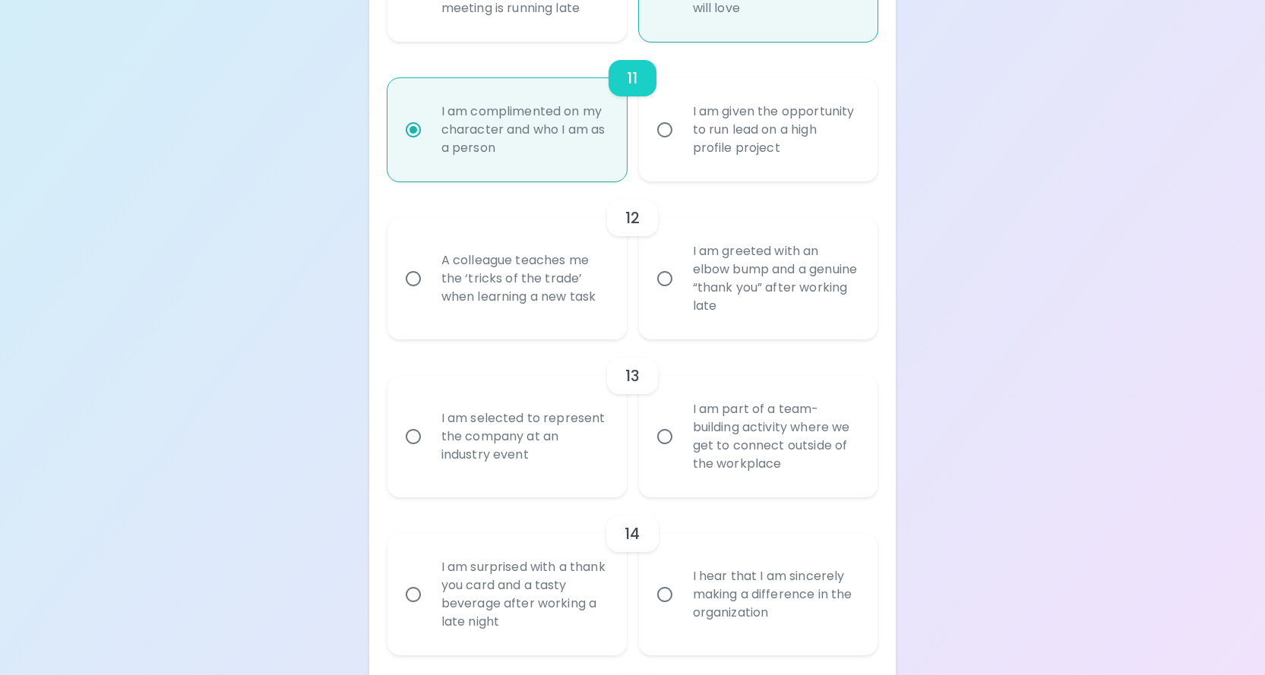
radio input "true"
click at [663, 295] on input "I am greeted with an elbow bump and a genuine “thank you” after working late" at bounding box center [665, 279] width 32 height 32
radio input "false"
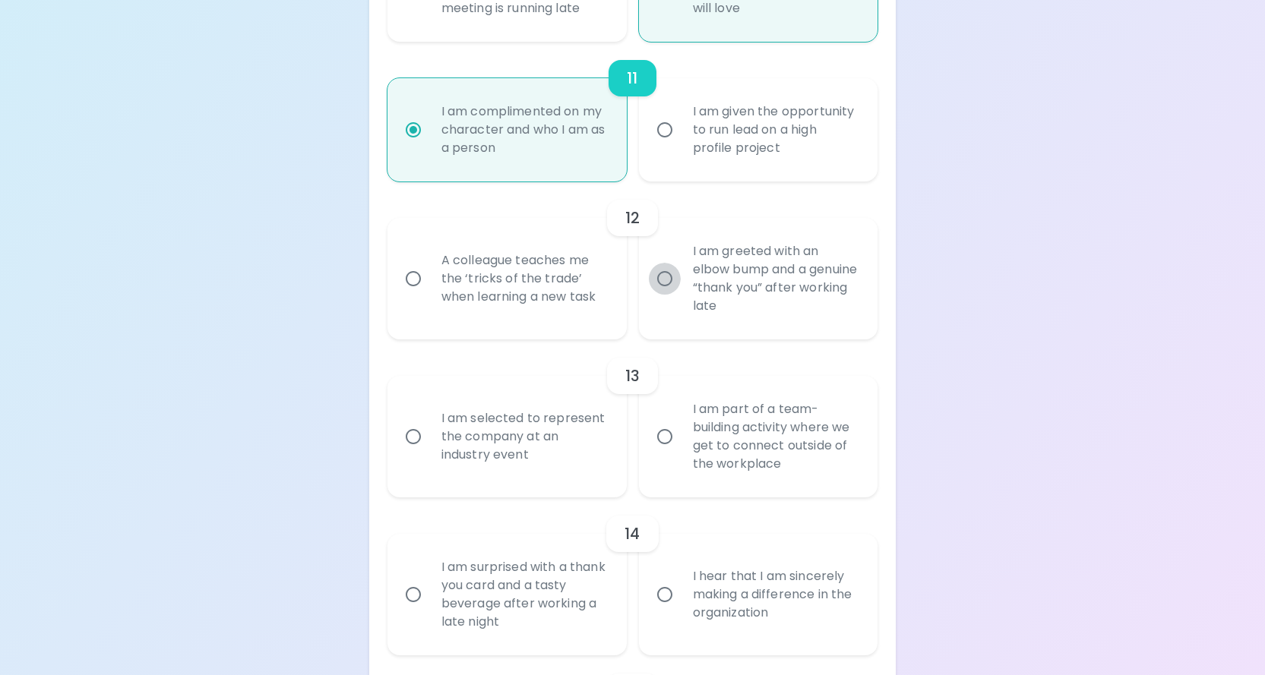
radio input "false"
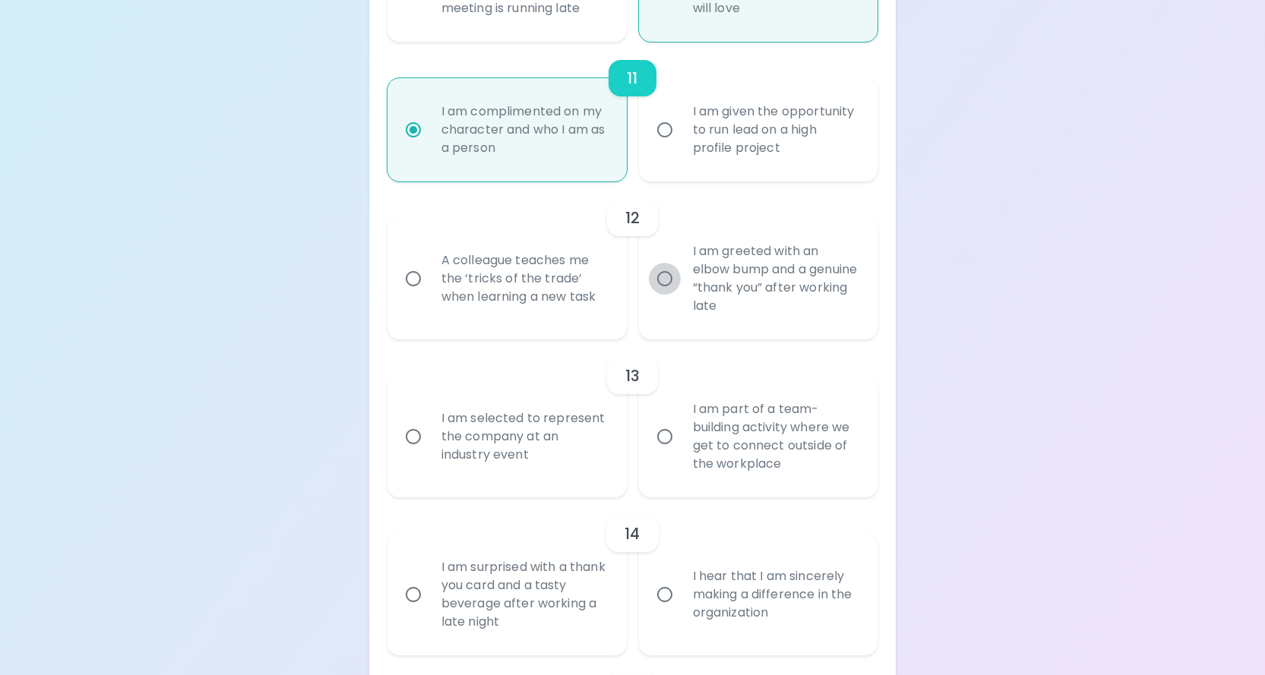
radio input "false"
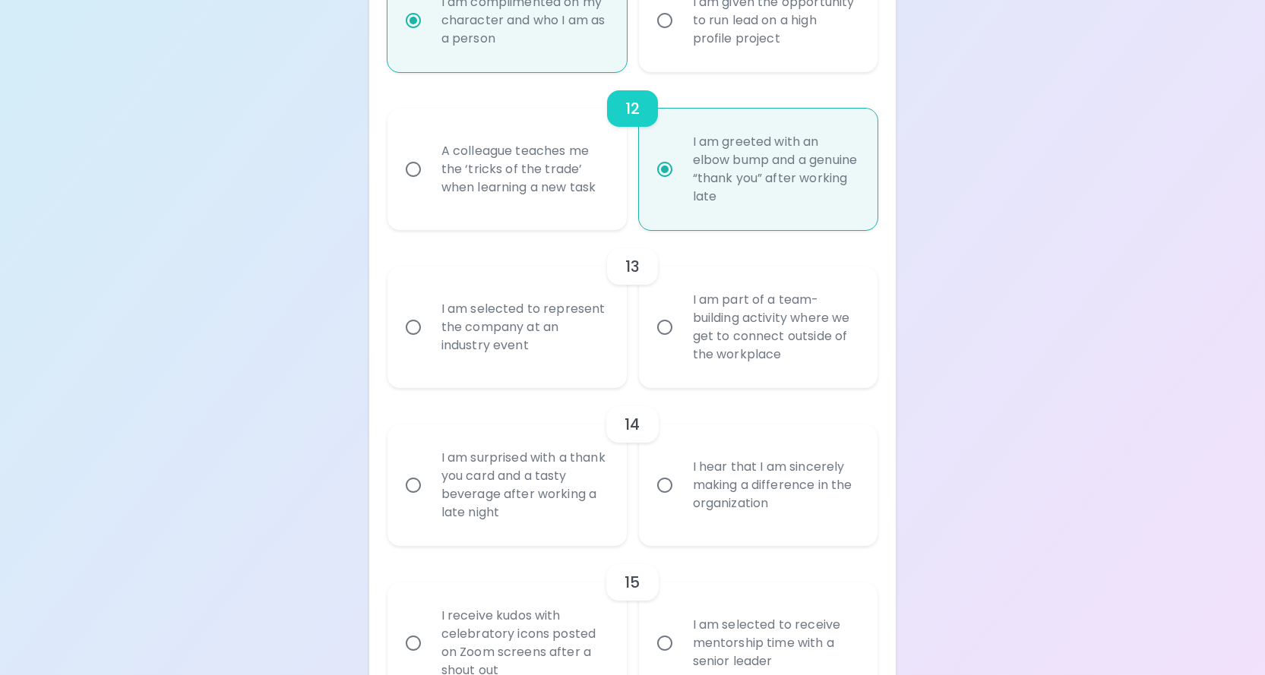
scroll to position [1981, 0]
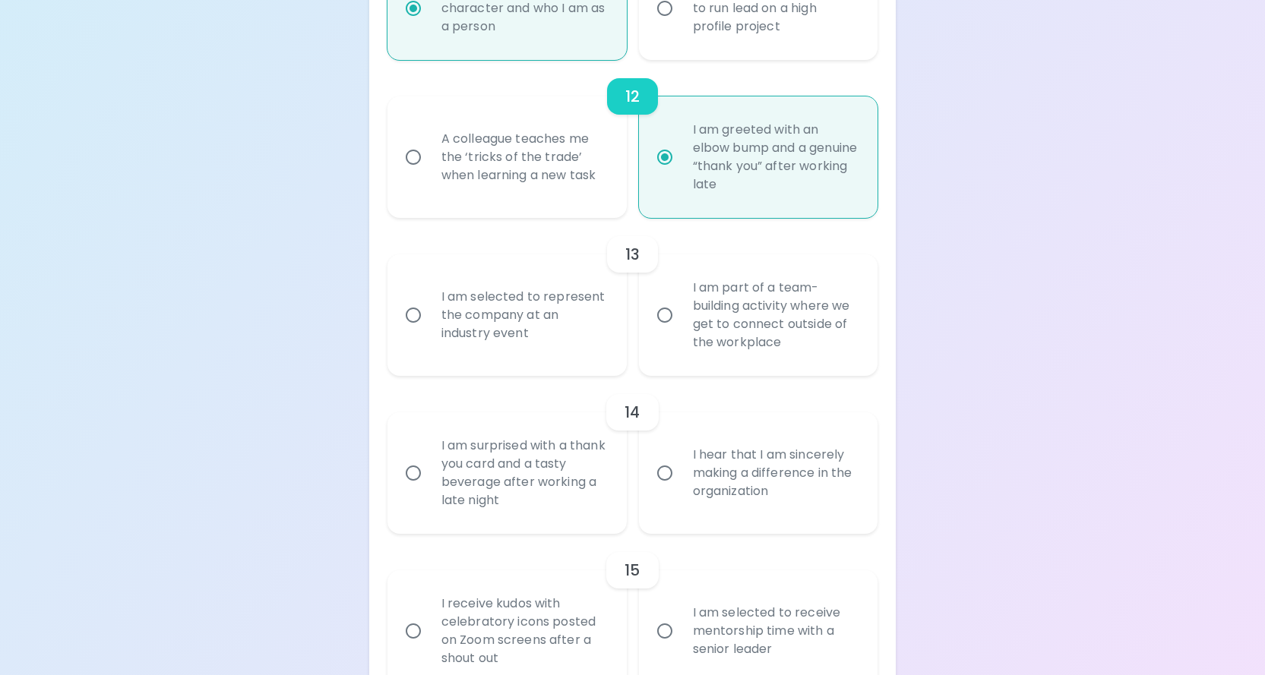
radio input "true"
click at [413, 331] on input "I am selected to represent the company at an industry event" at bounding box center [413, 315] width 32 height 32
radio input "false"
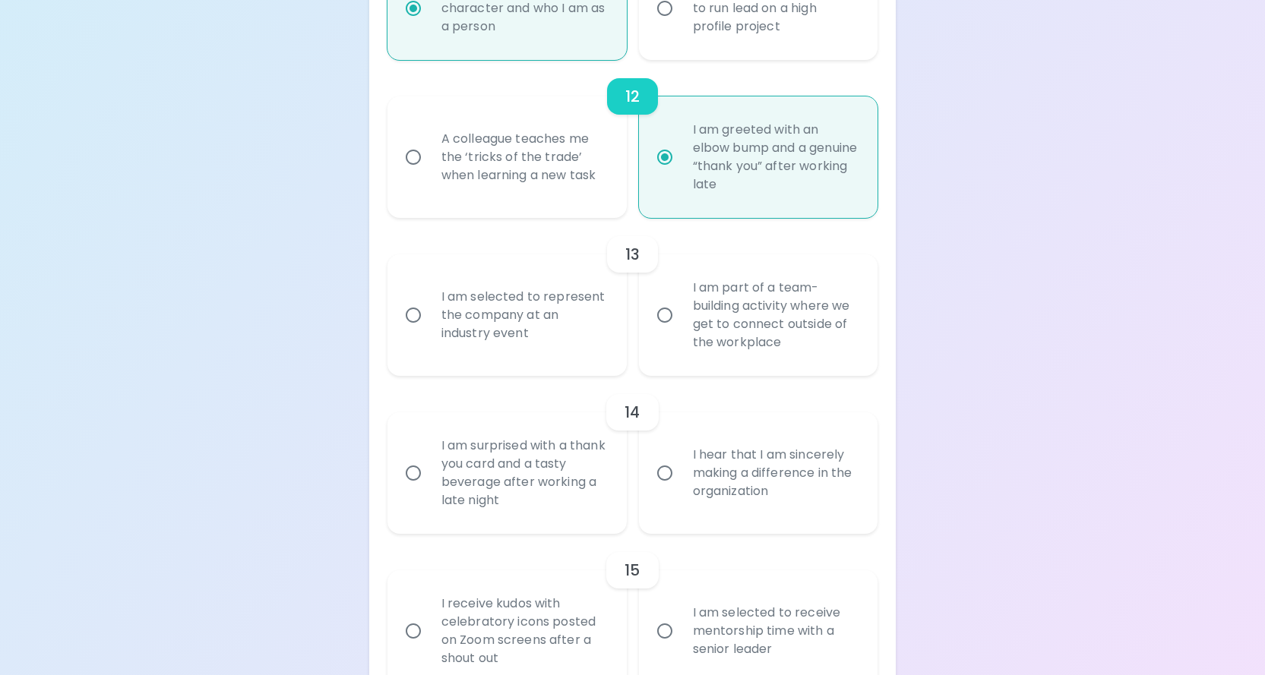
radio input "false"
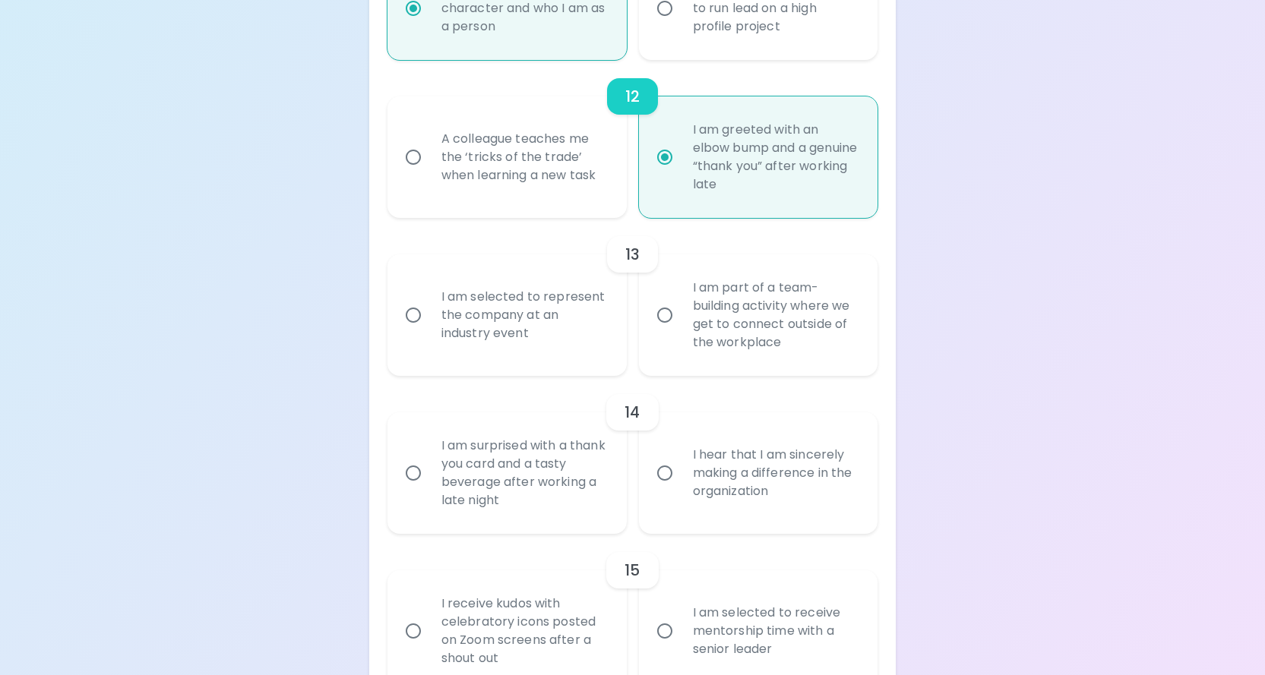
radio input "false"
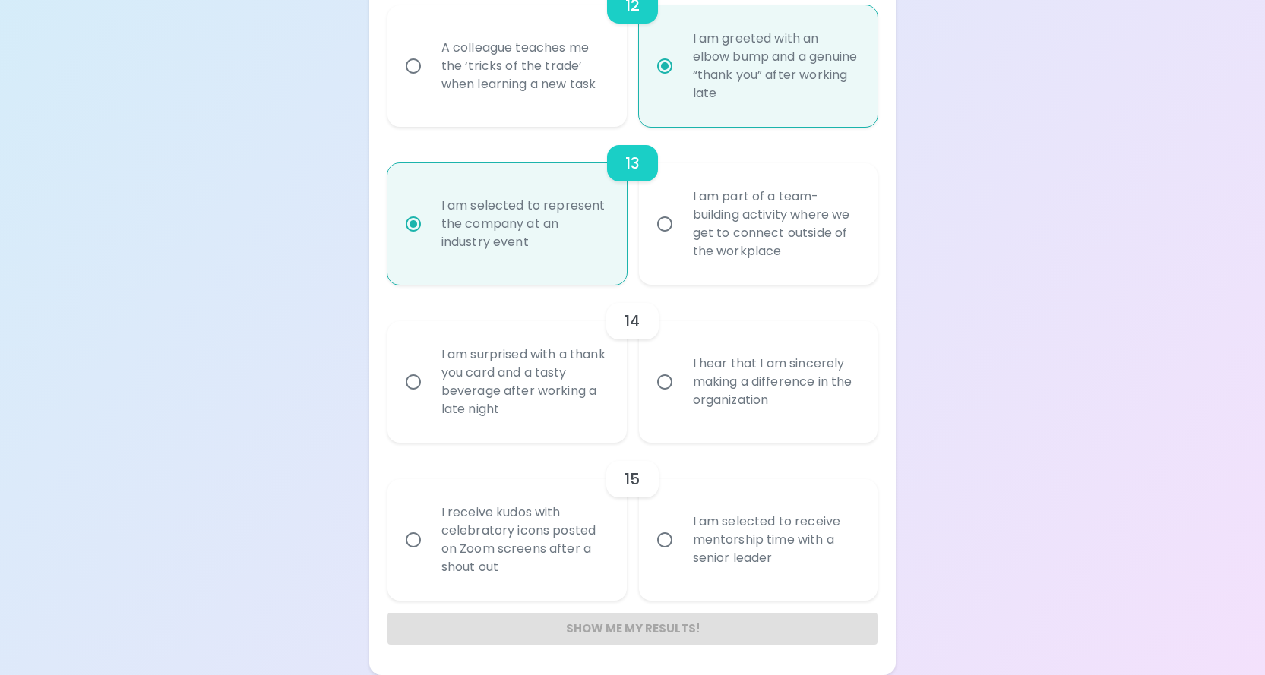
scroll to position [2103, 0]
radio input "true"
click at [665, 388] on input "I hear that I am sincerely making a difference in the organization" at bounding box center [665, 382] width 32 height 32
radio input "false"
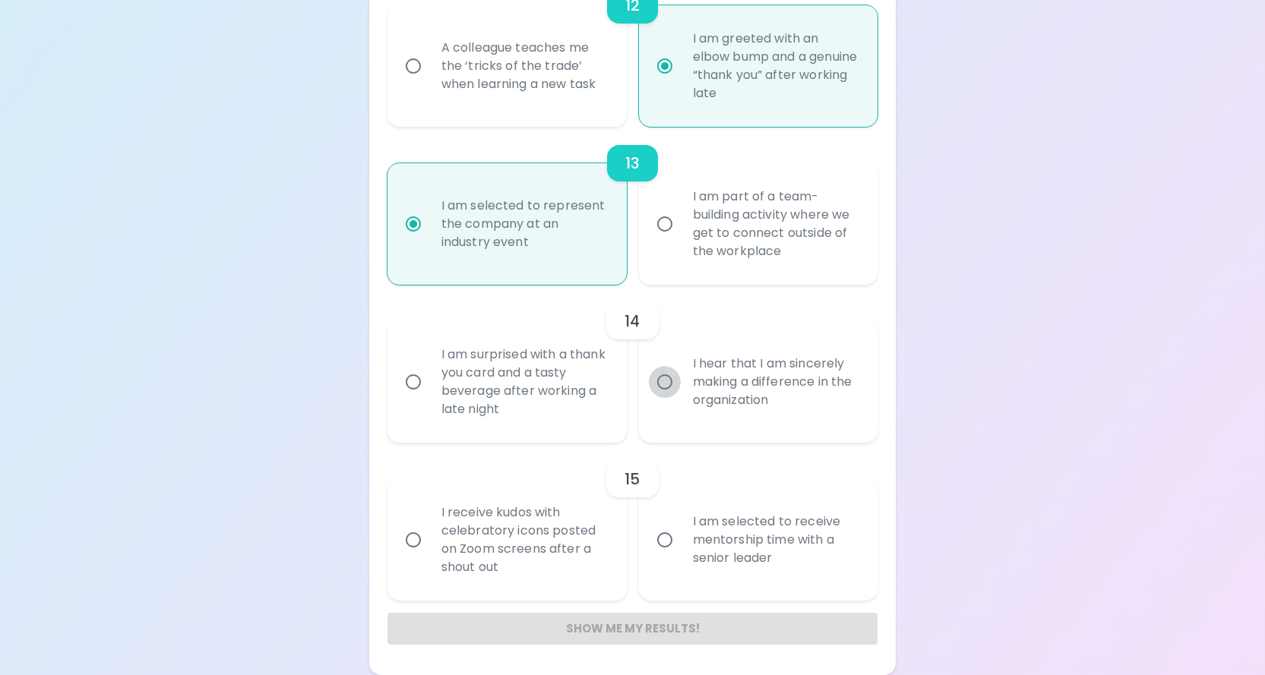
radio input "false"
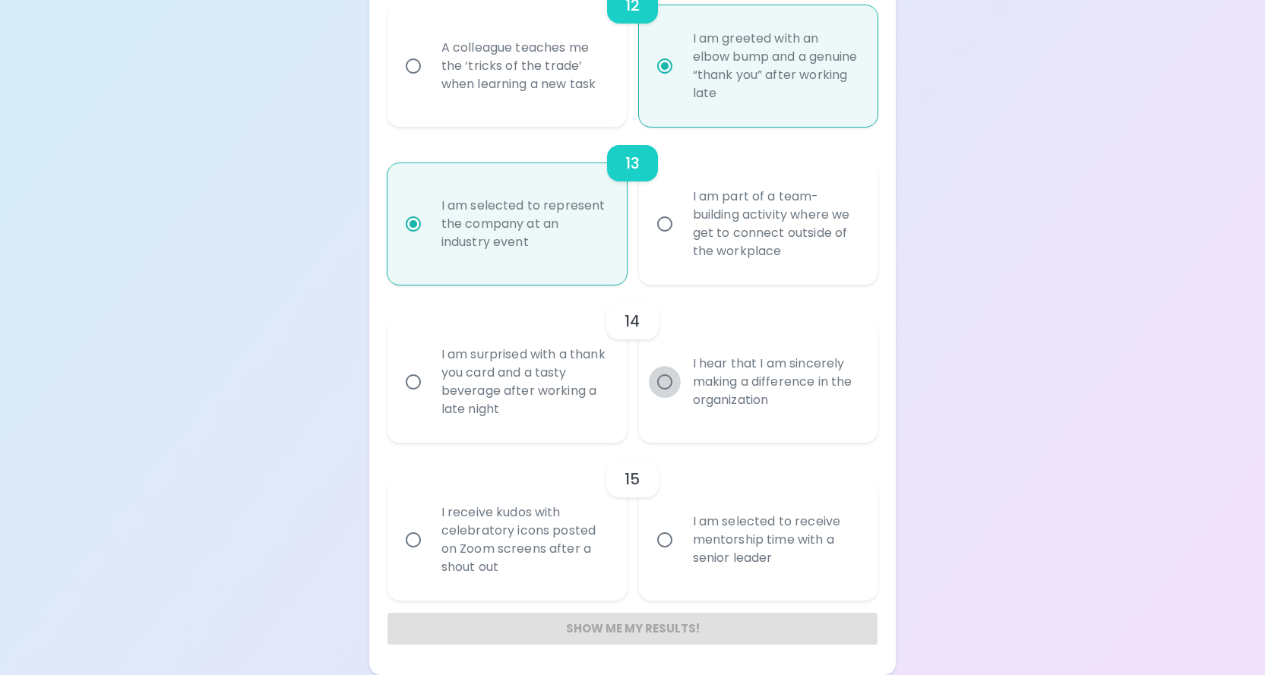
radio input "false"
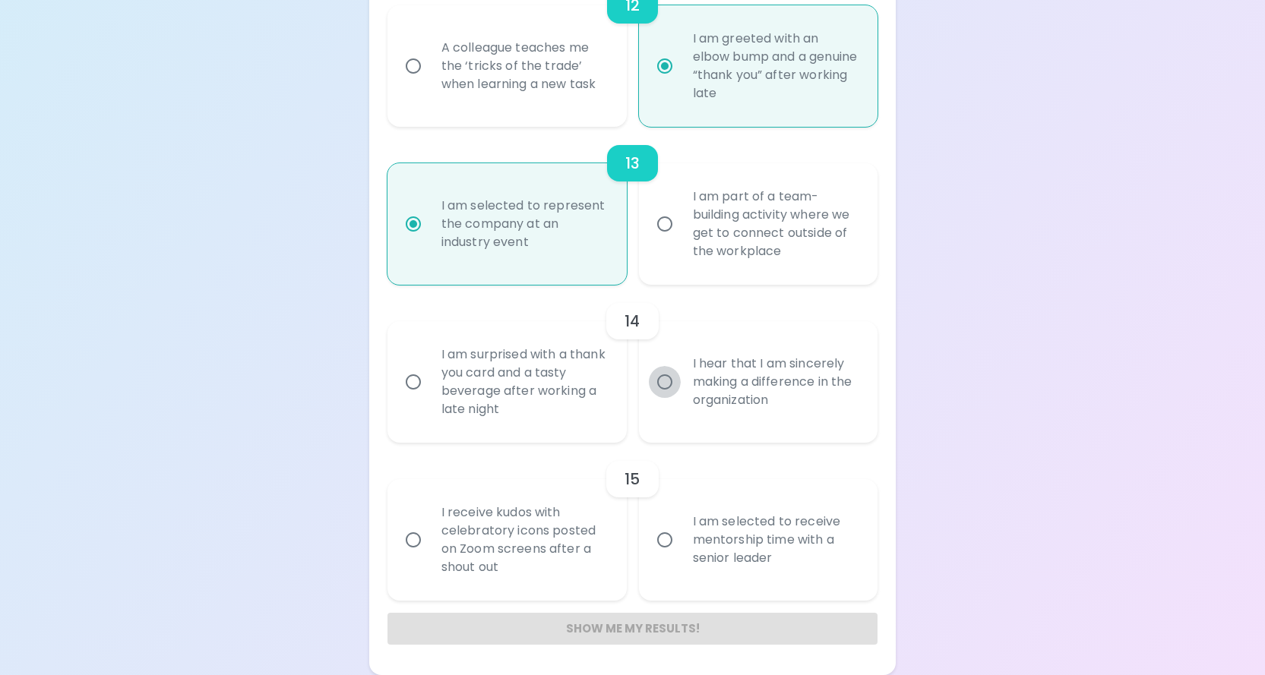
scroll to position [2109, 0]
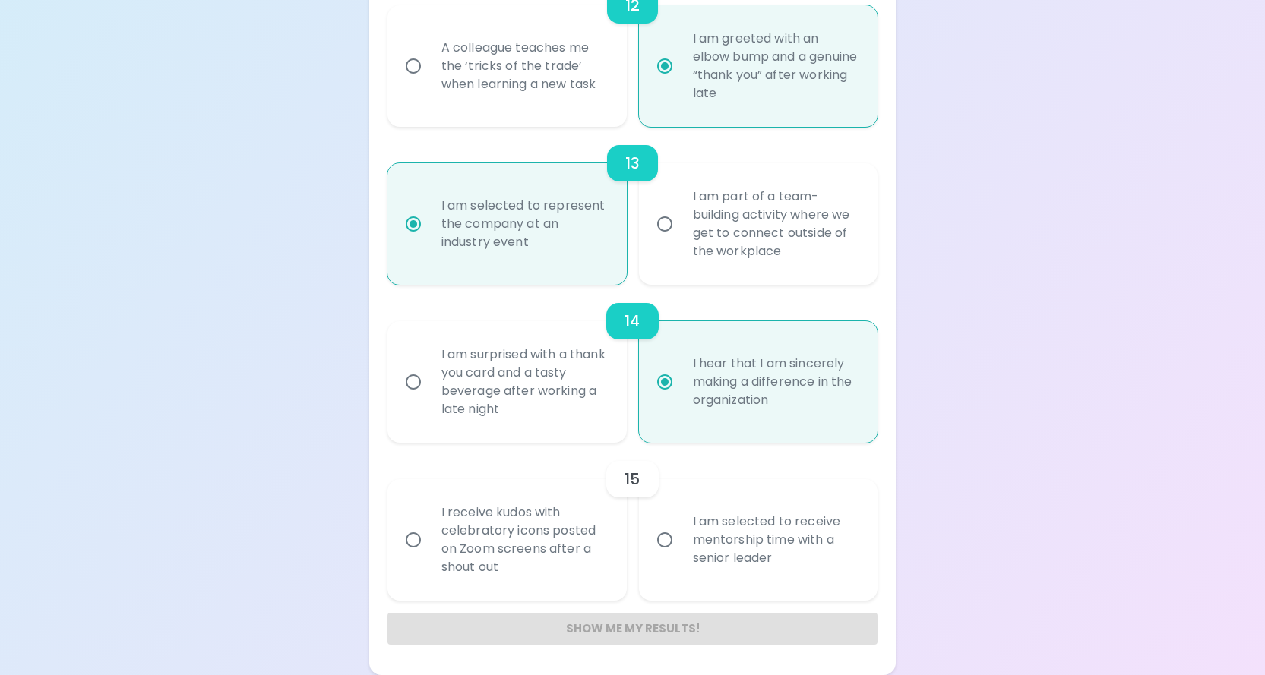
radio input "true"
click at [412, 540] on input "I receive kudos with celebratory icons posted on Zoom screens after a shout out" at bounding box center [413, 540] width 32 height 32
radio input "false"
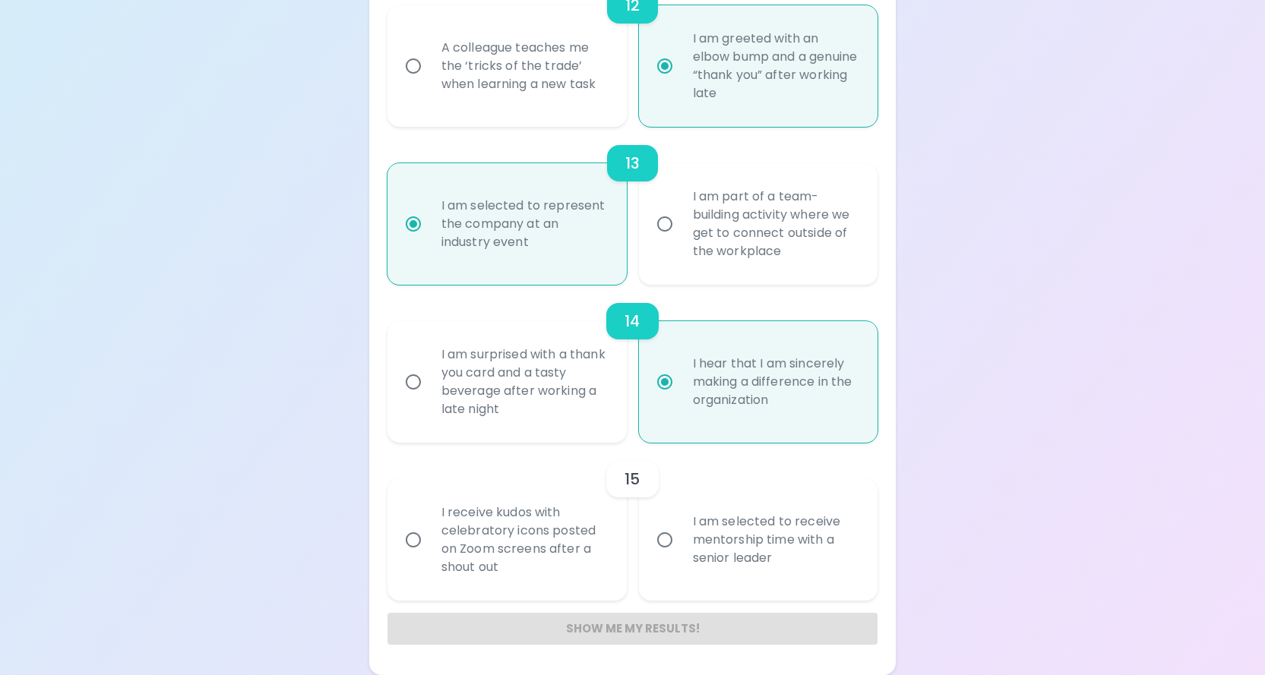
radio input "false"
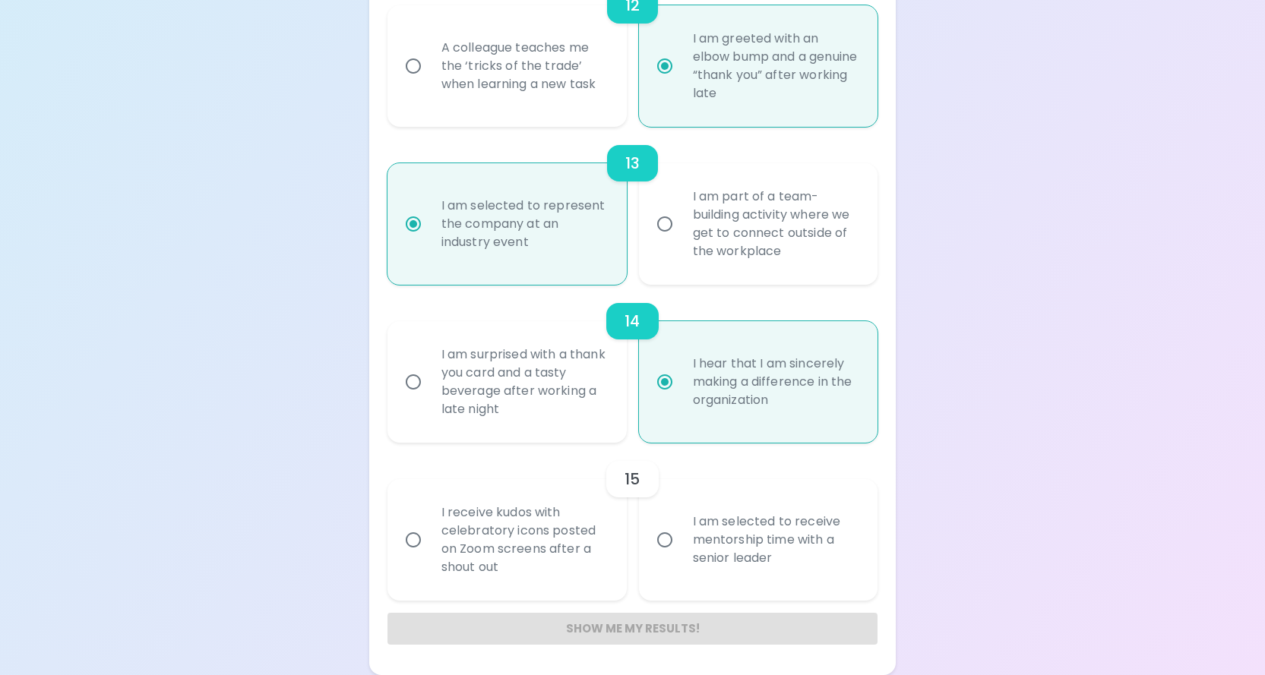
radio input "false"
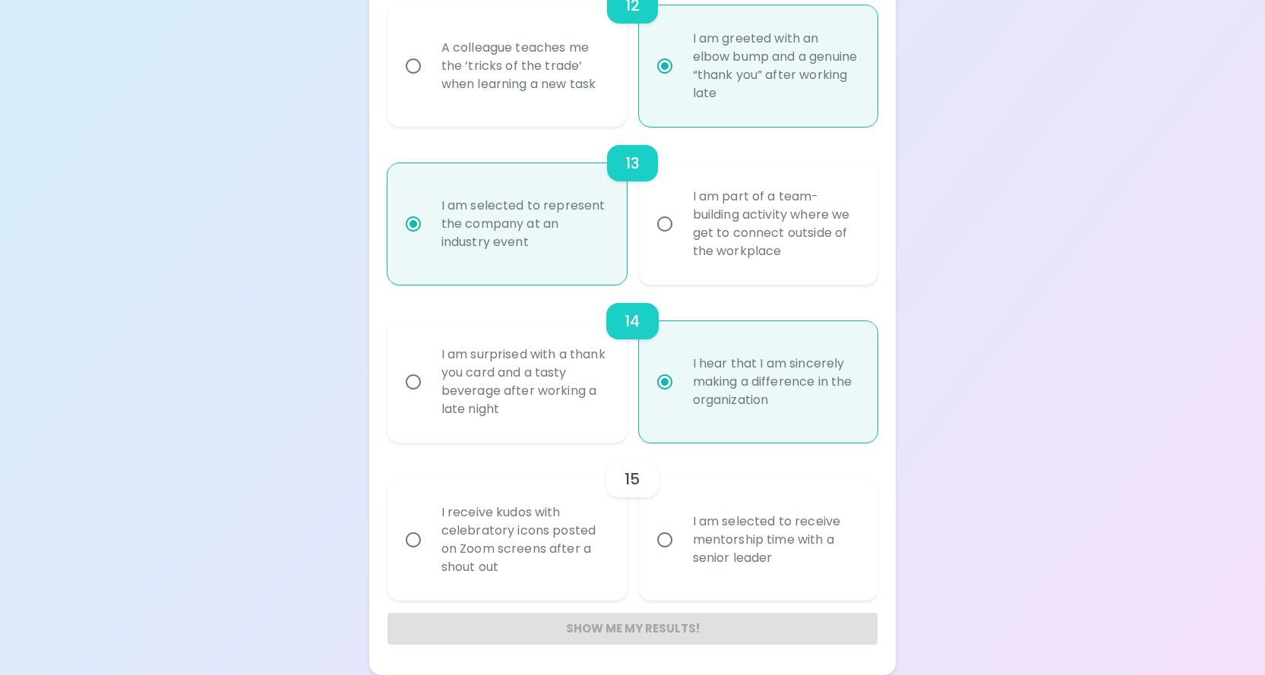
radio input "false"
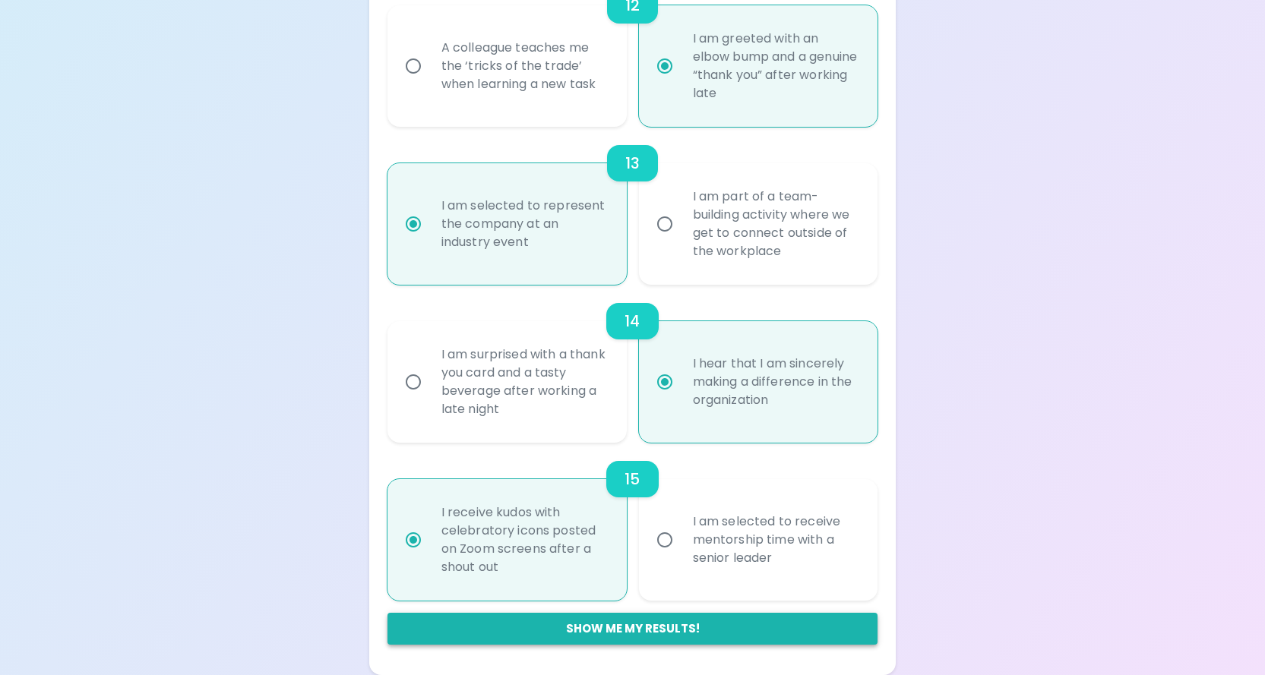
click at [602, 622] on button "Show me my results!" at bounding box center [632, 629] width 491 height 32
radio input "false"
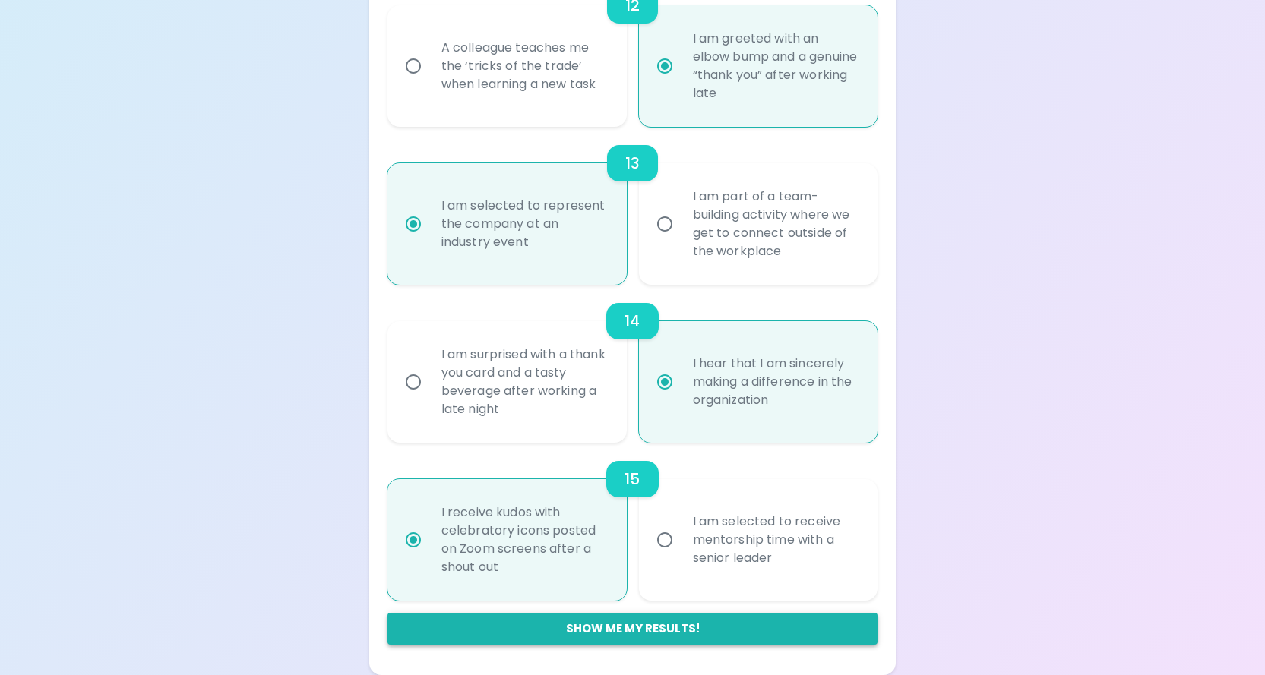
radio input "false"
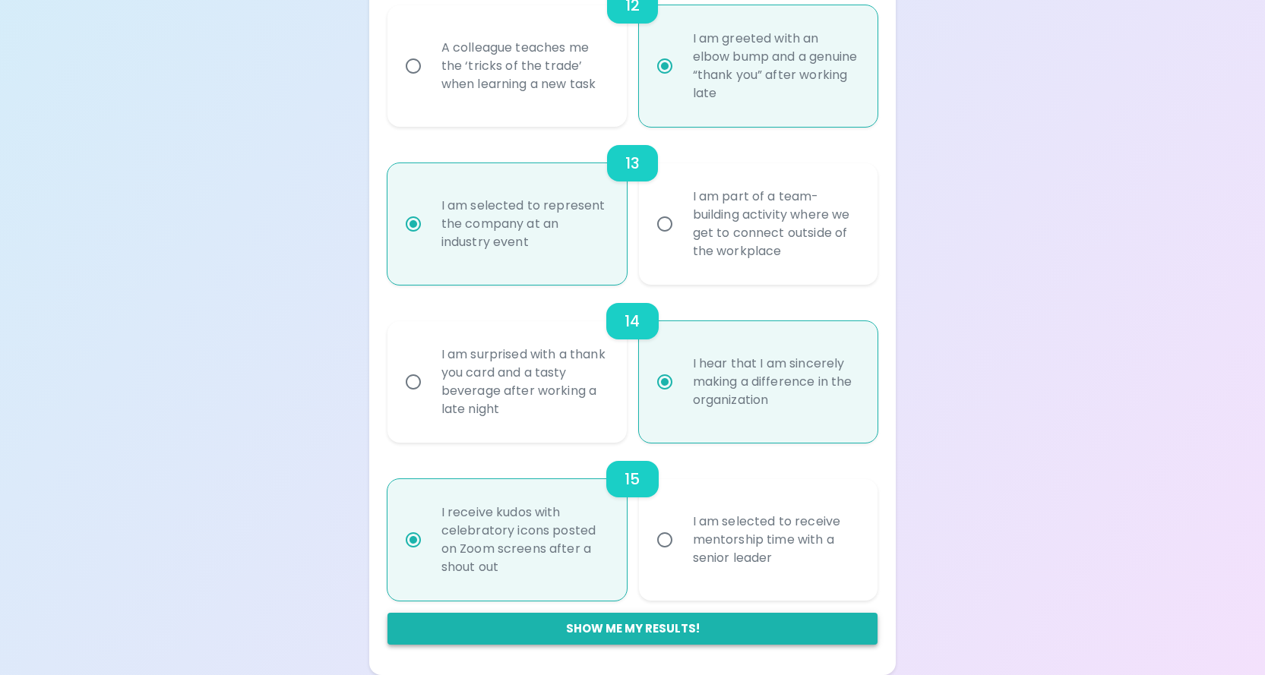
radio input "false"
radio input "true"
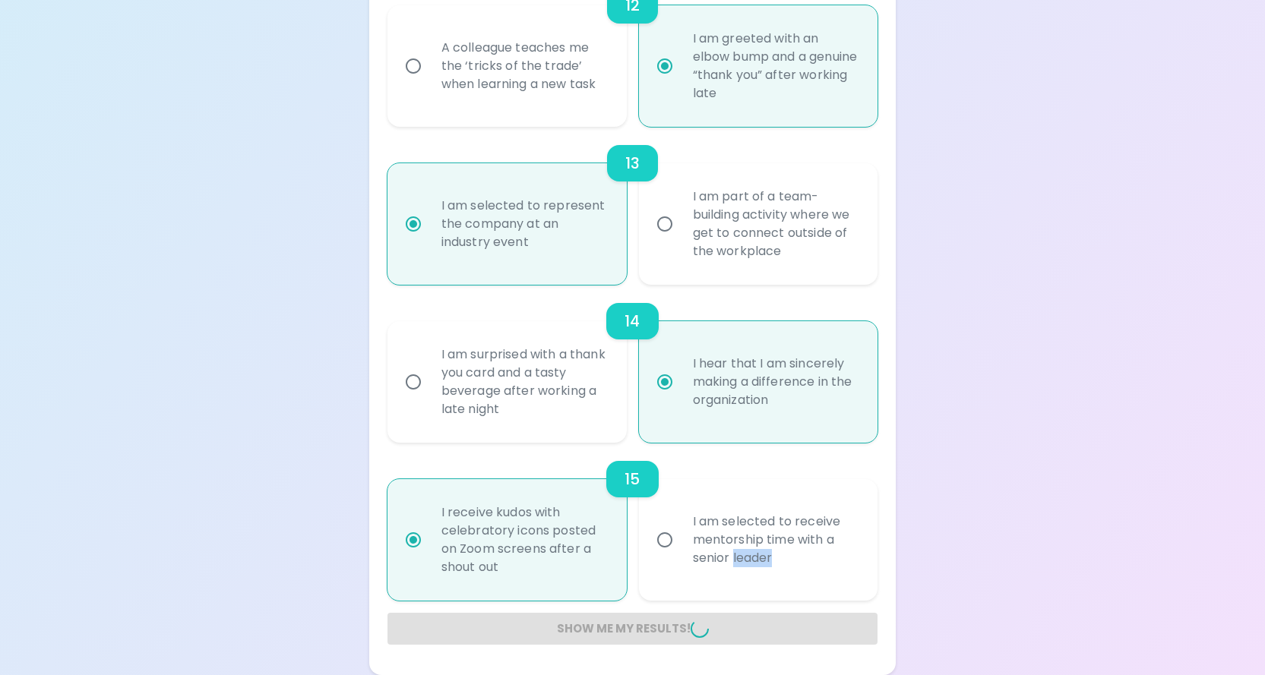
click at [602, 622] on div "Show me my results!" at bounding box center [632, 629] width 491 height 32
radio input "false"
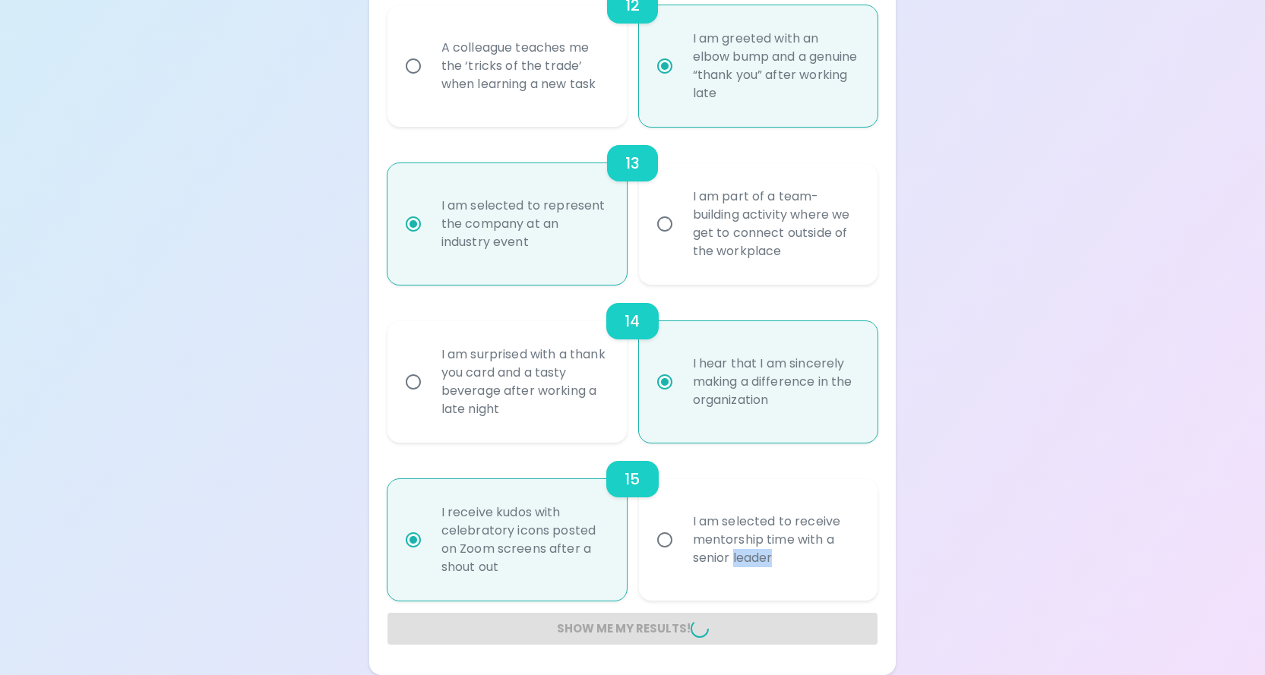
radio input "false"
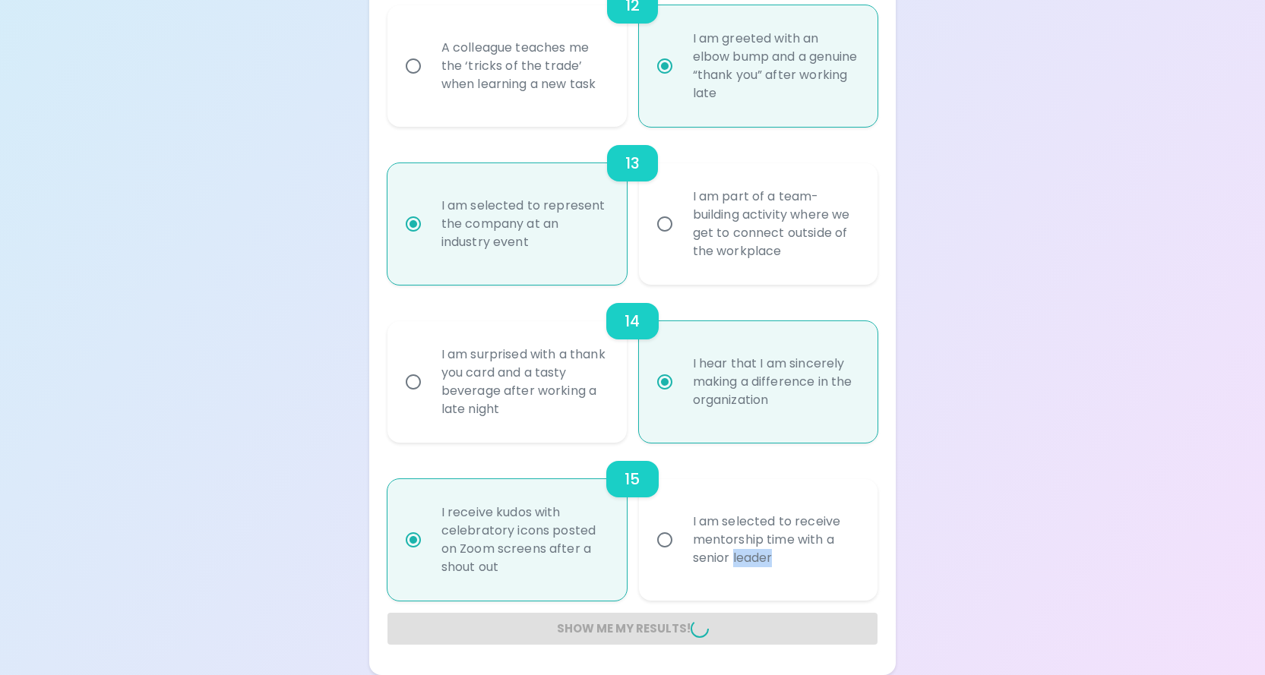
radio input "false"
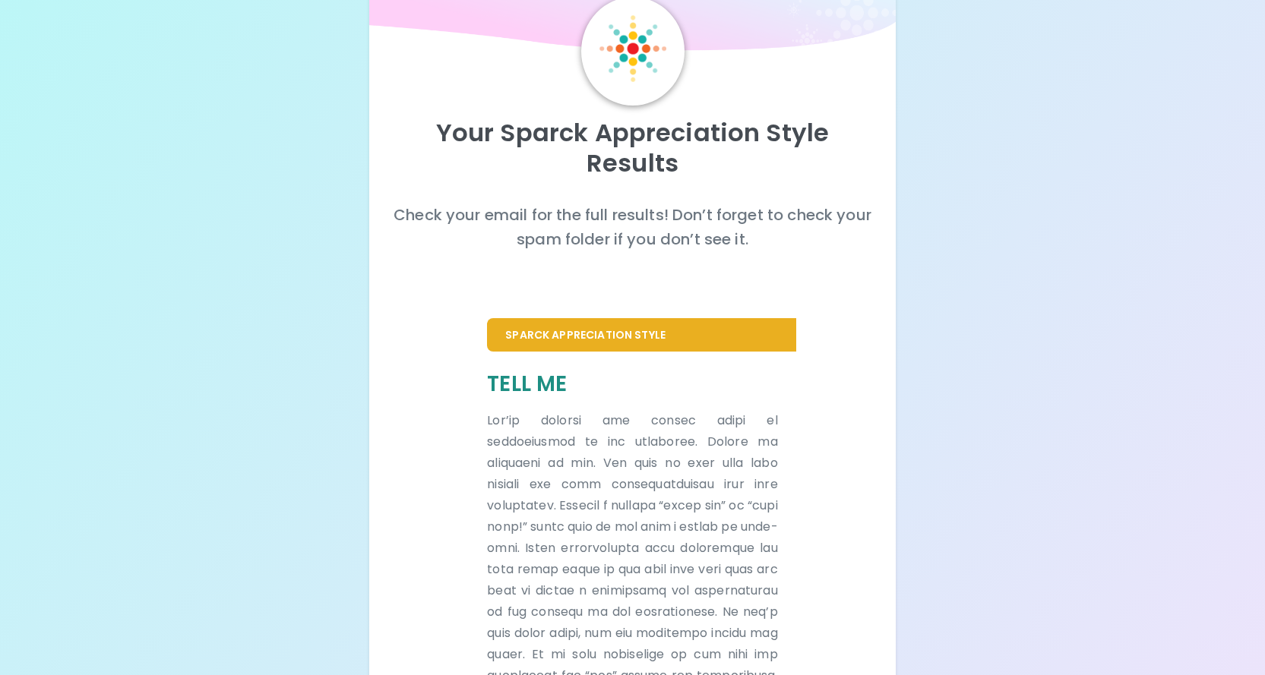
scroll to position [0, 0]
